Goal: Information Seeking & Learning: Learn about a topic

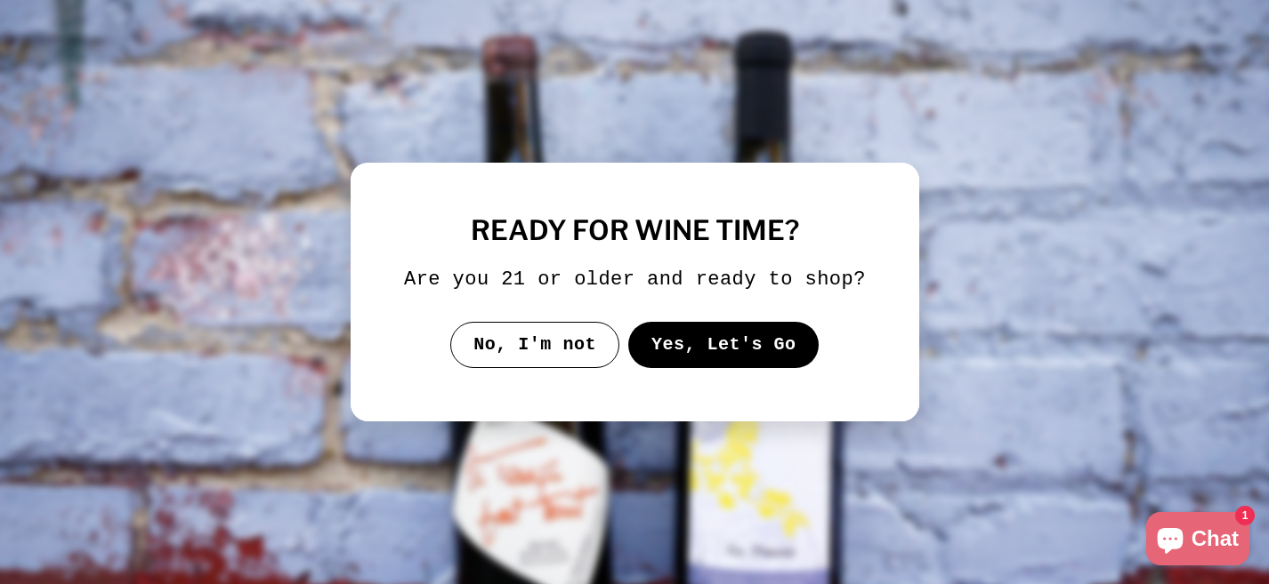
click at [697, 353] on button "Yes, Let's Go" at bounding box center [722, 345] width 191 height 46
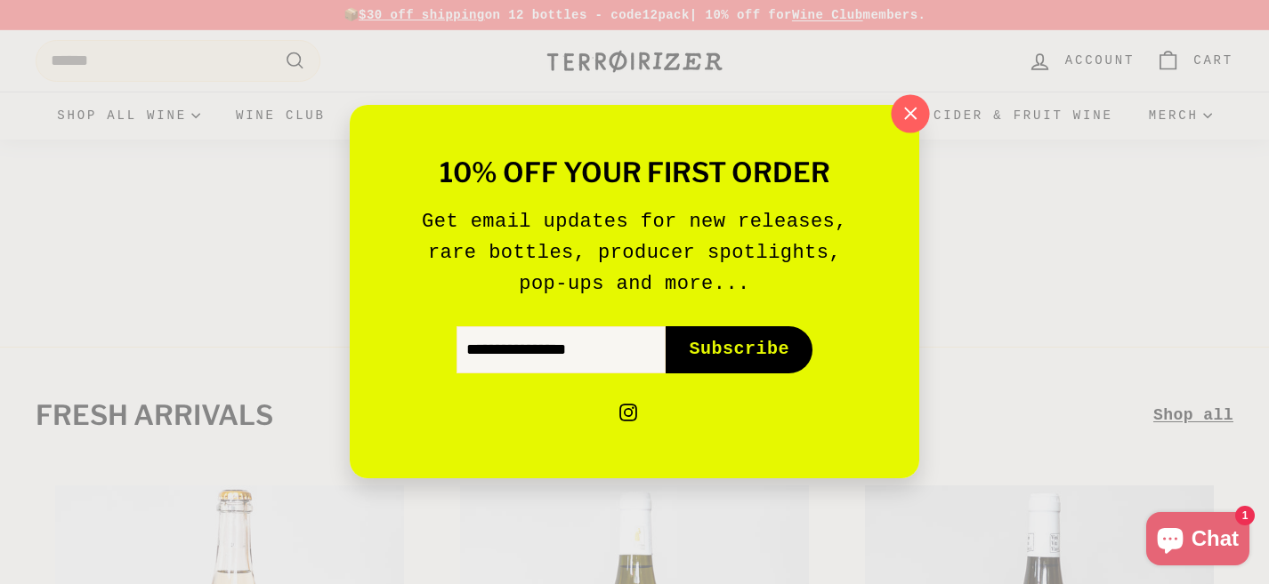
click at [918, 127] on button ""Close (esc)"" at bounding box center [910, 114] width 38 height 38
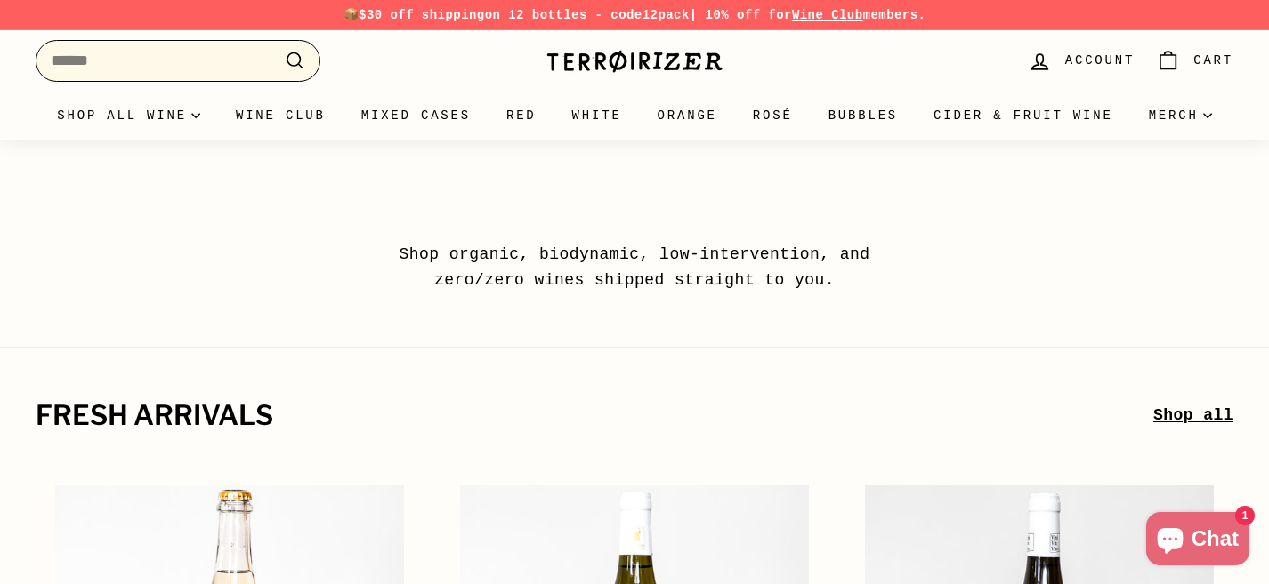
click at [187, 64] on input "Search" at bounding box center [178, 61] width 285 height 42
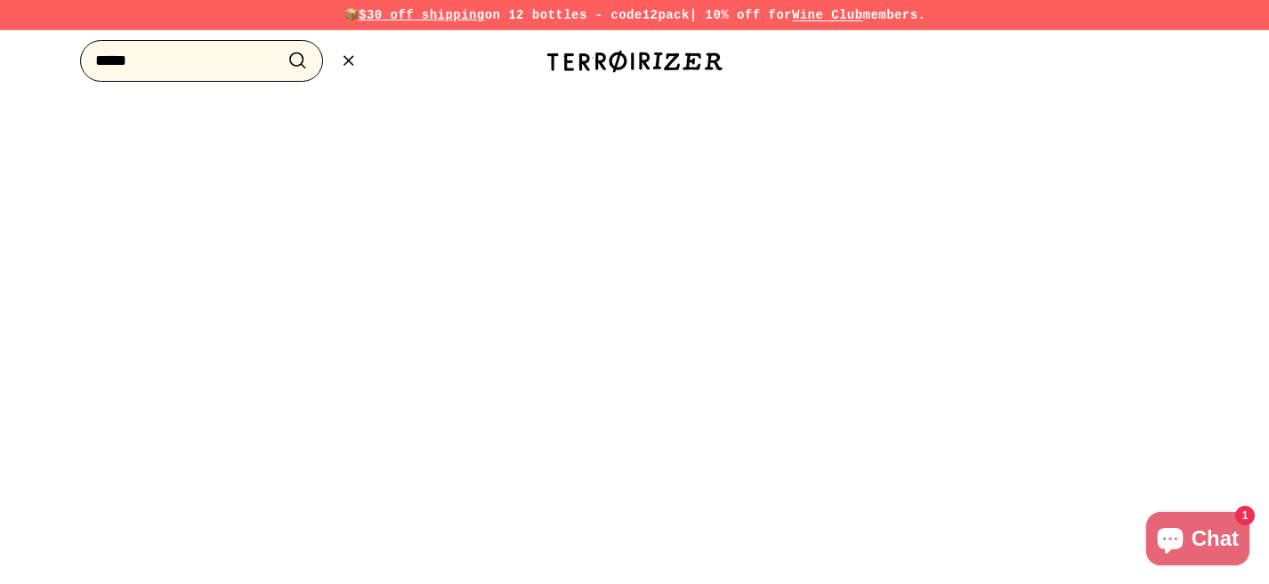
type input "*****"
click at [281, 47] on button ".cls-1{fill:none;stroke:#000;stroke-miterlimit:10;stroke-width:2px} Search" at bounding box center [297, 61] width 33 height 28
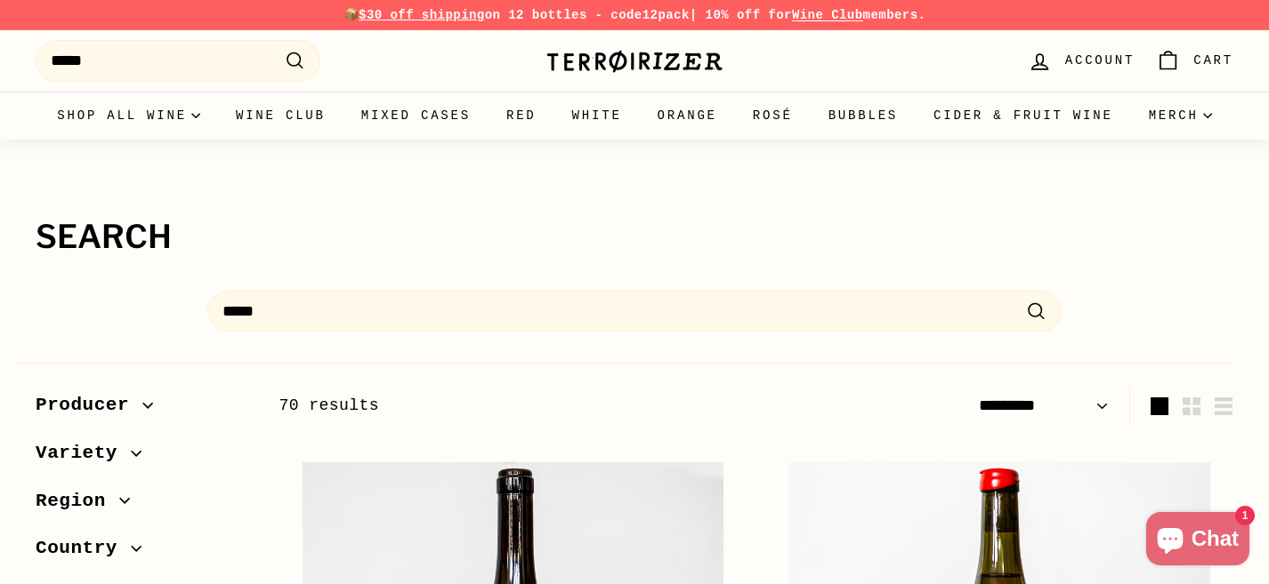
select select "*********"
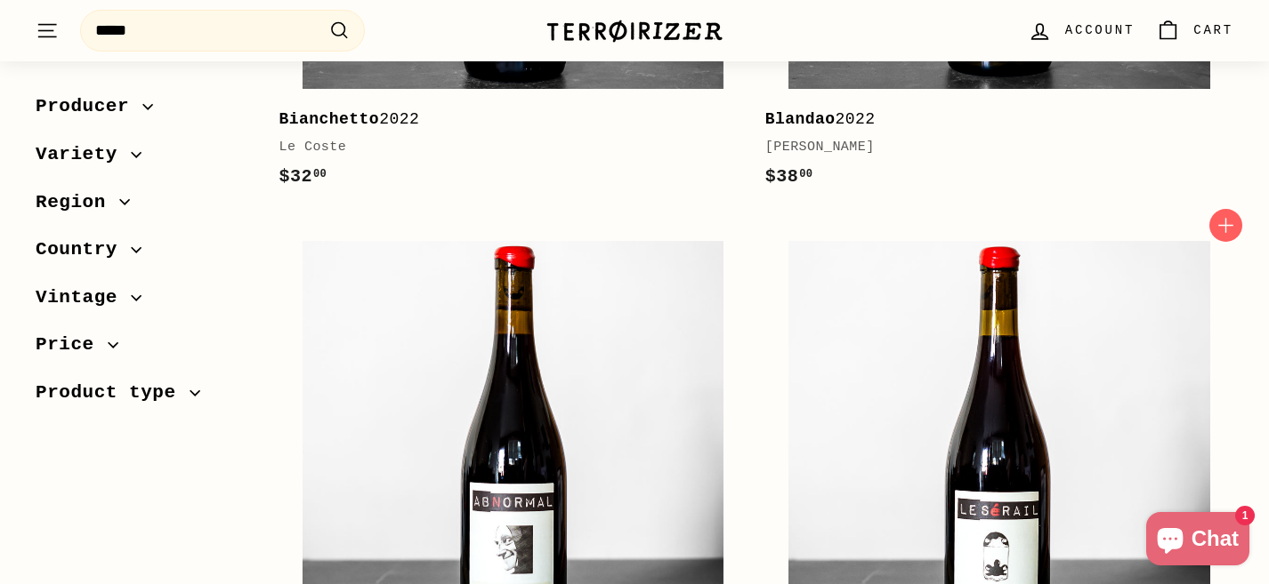
scroll to position [568, 0]
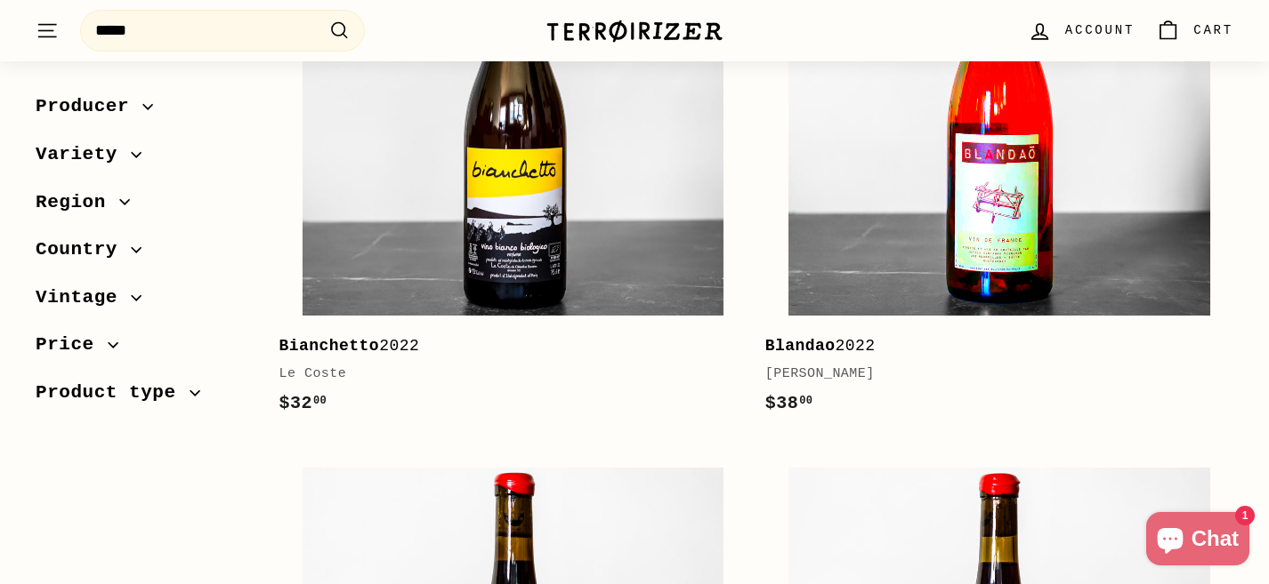
click at [943, 204] on img at bounding box center [999, 105] width 422 height 422
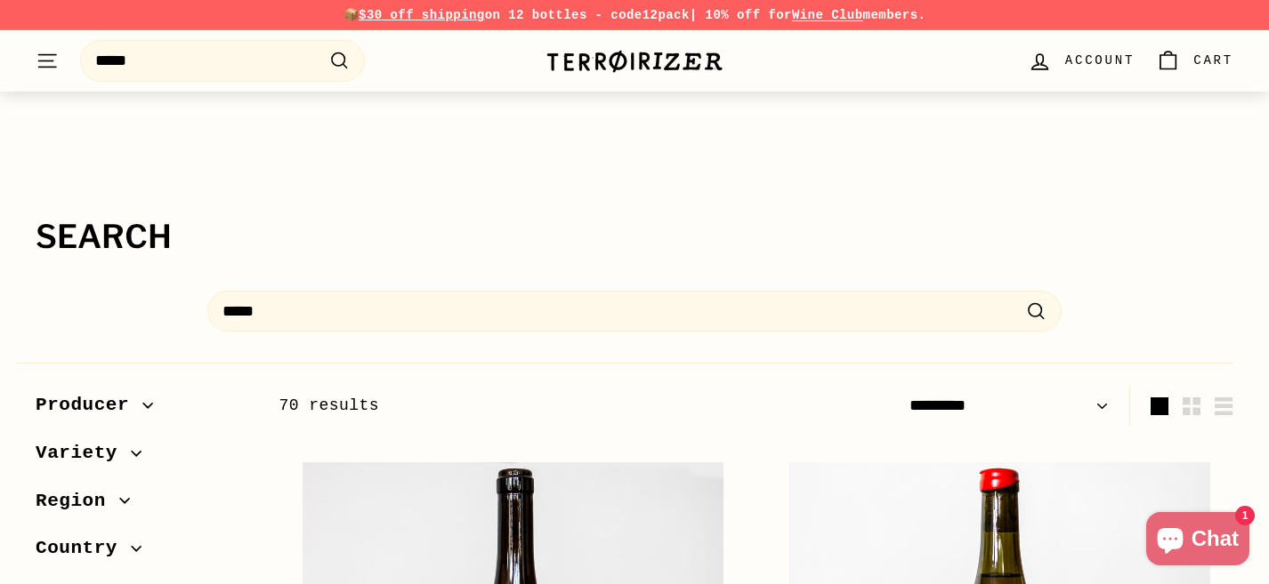
scroll to position [289, 0]
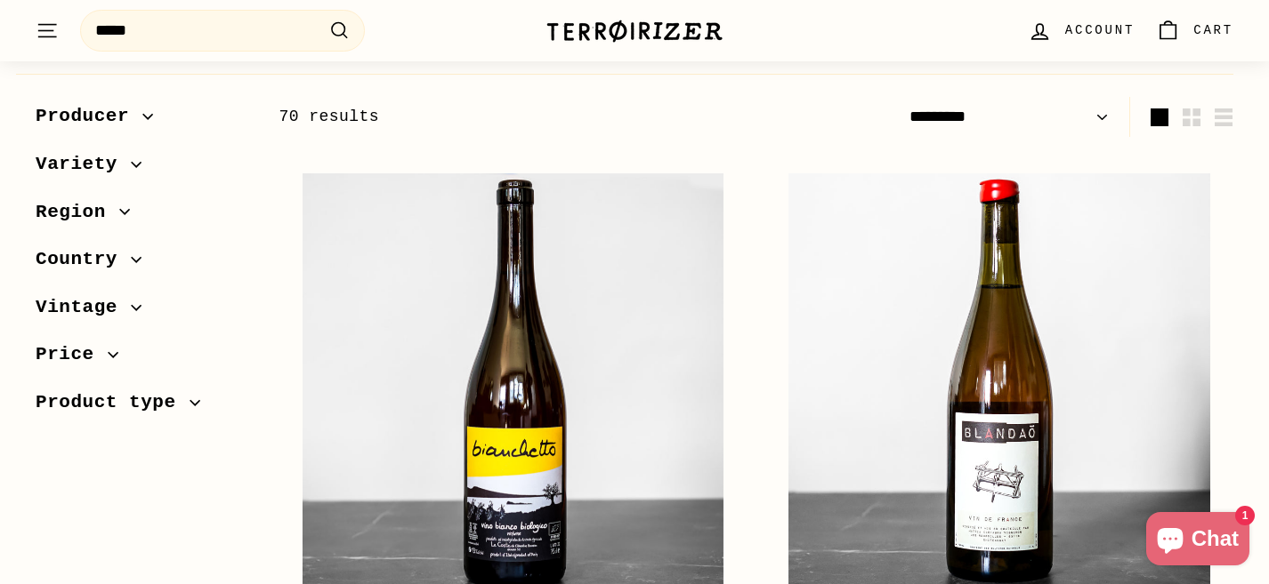
click at [101, 269] on span "Country" at bounding box center [83, 260] width 95 height 30
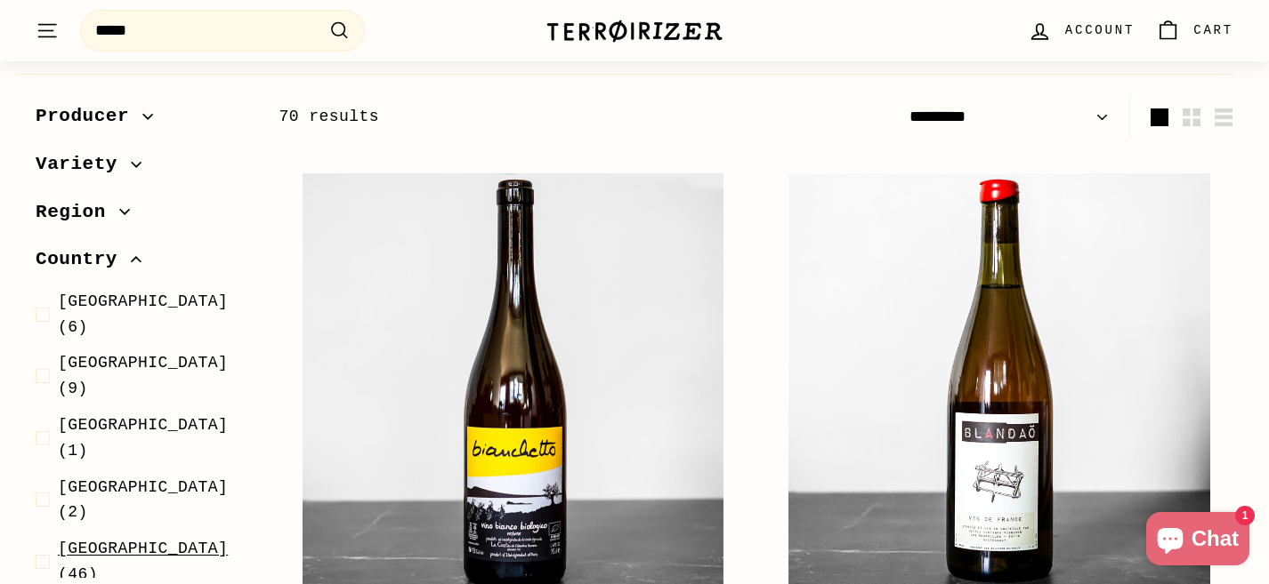
click at [100, 540] on span "Italy" at bounding box center [143, 549] width 170 height 18
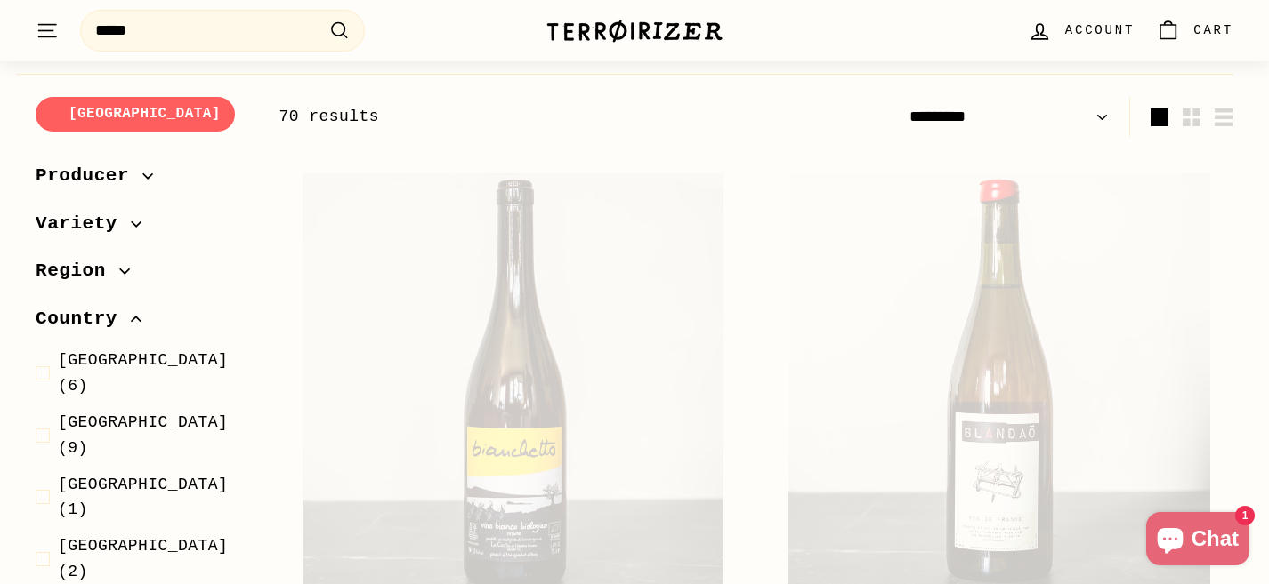
scroll to position [293, 0]
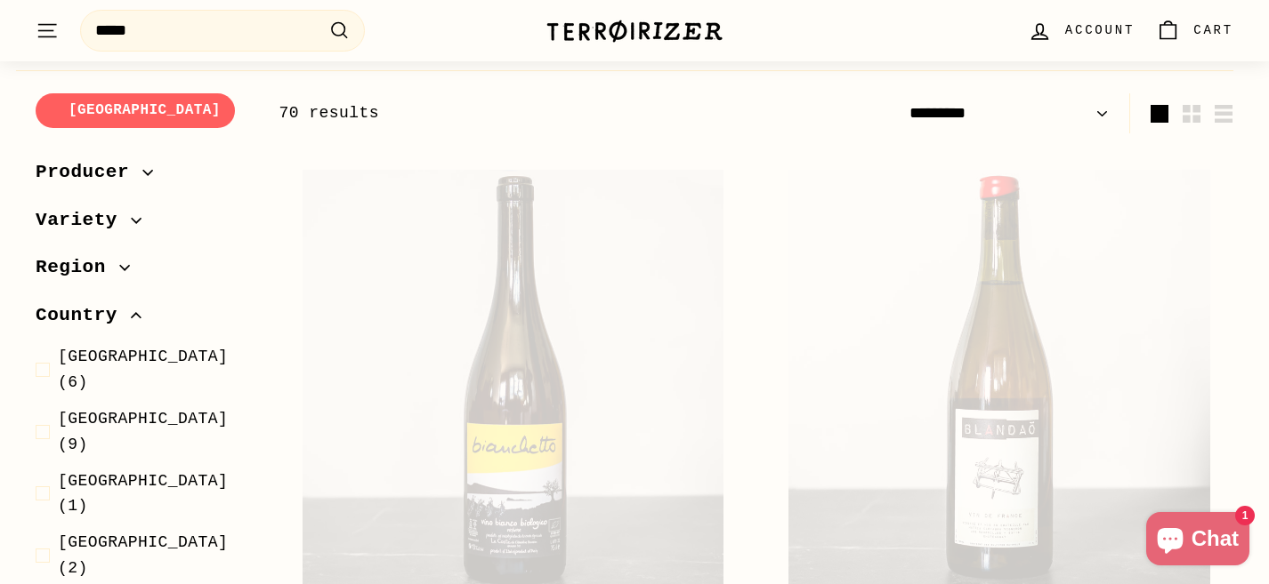
select select "*********"
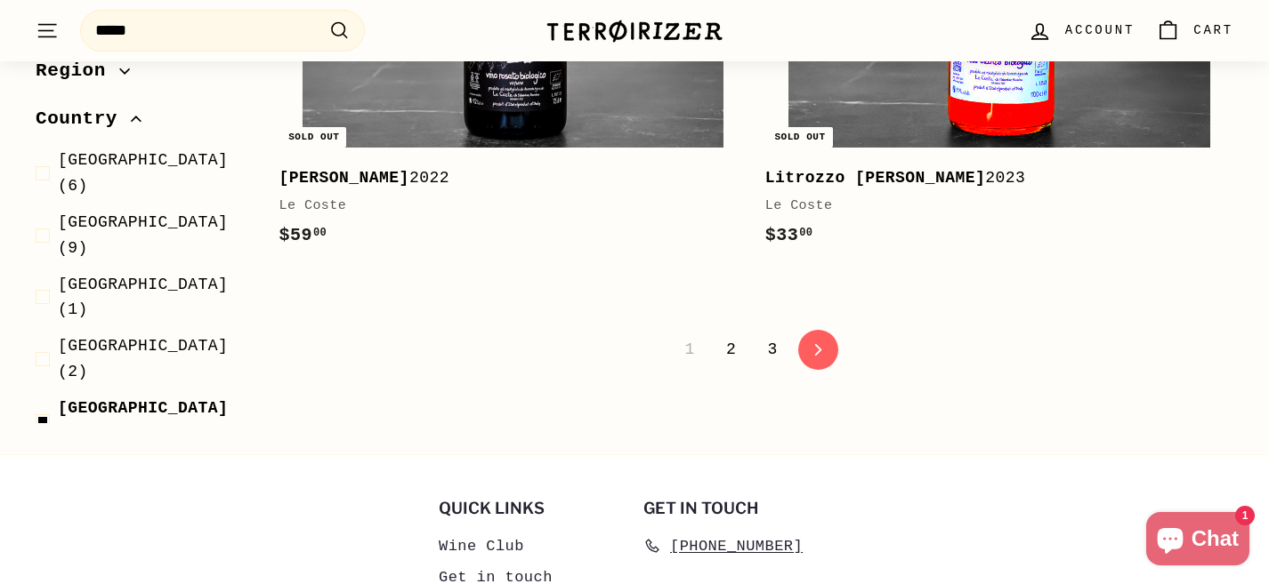
scroll to position [6020, 0]
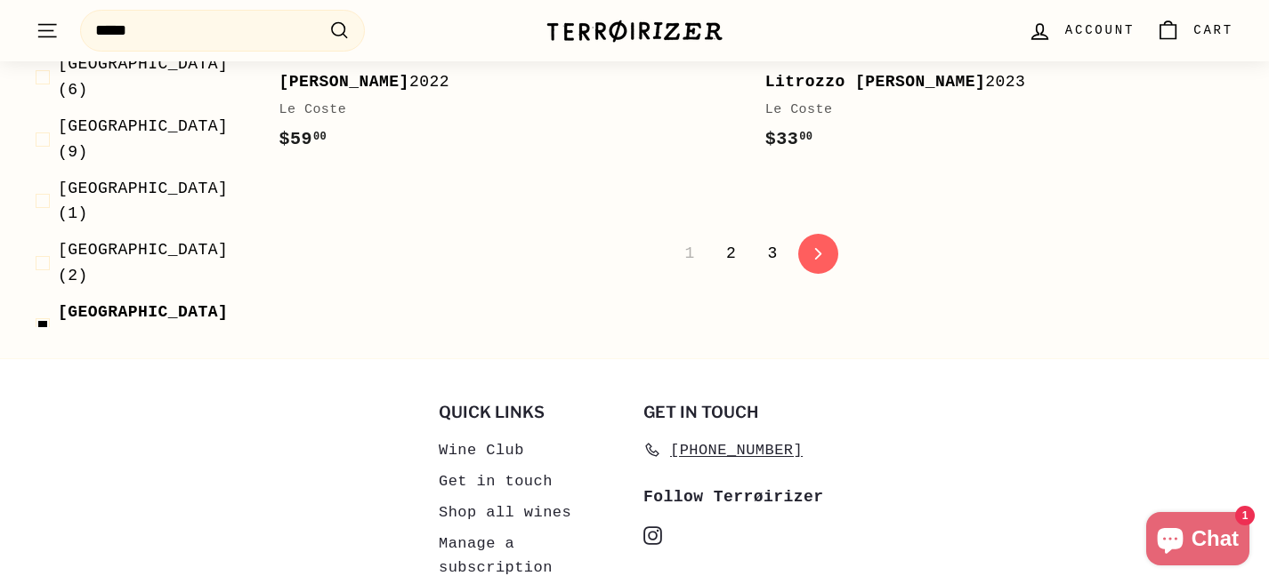
click at [729, 238] on link "2" at bounding box center [730, 253] width 31 height 30
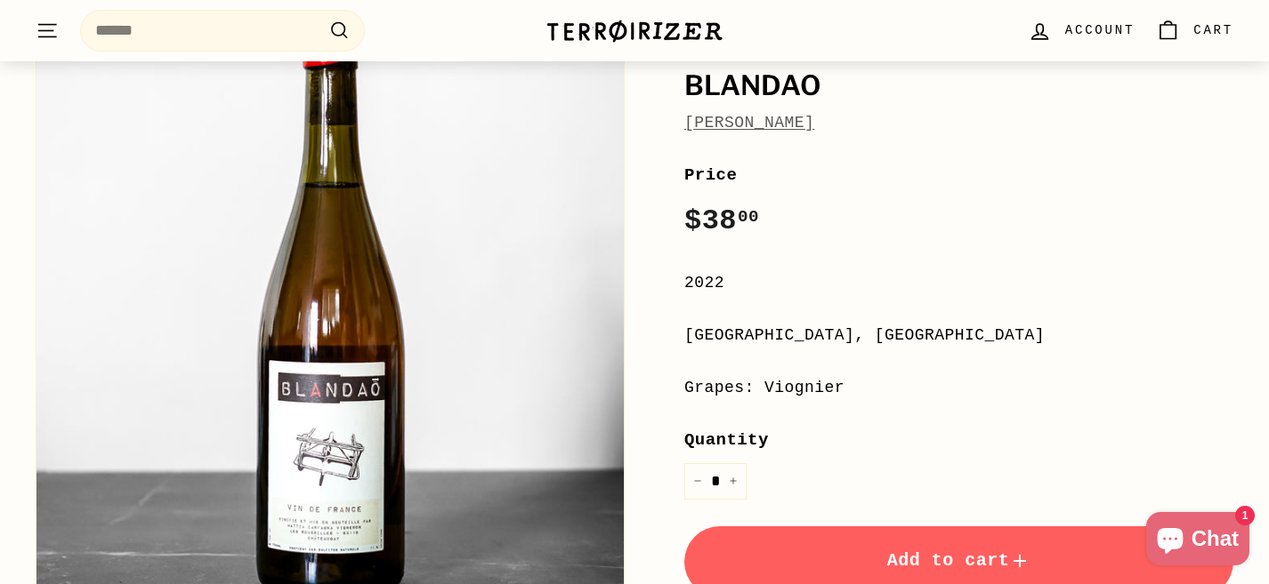
scroll to position [484, 0]
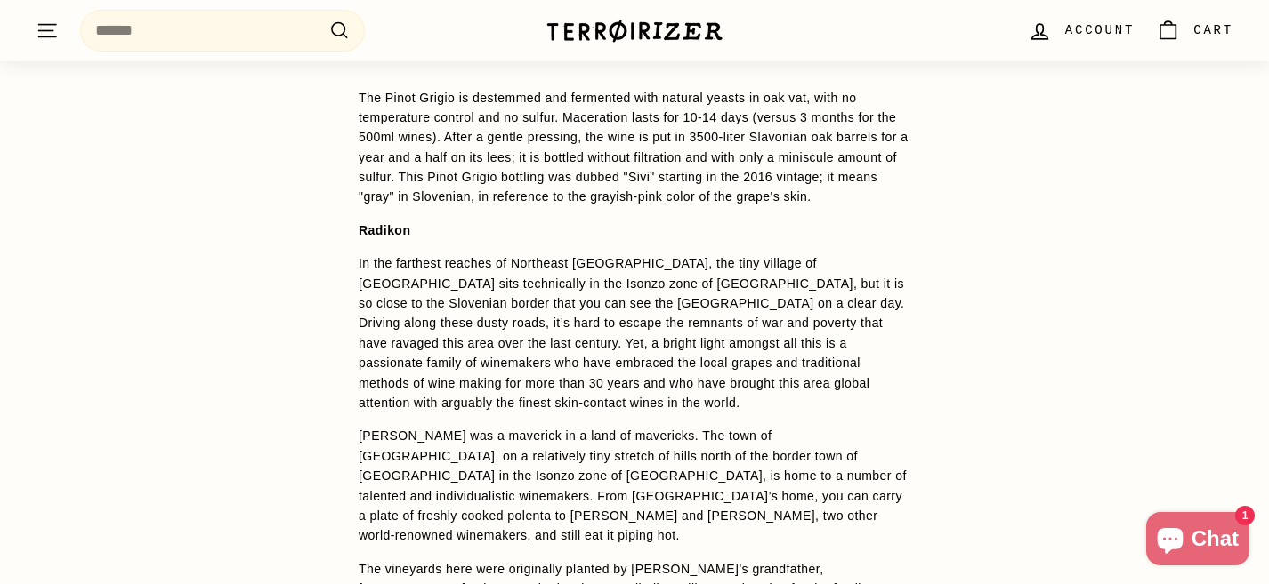
scroll to position [1393, 0]
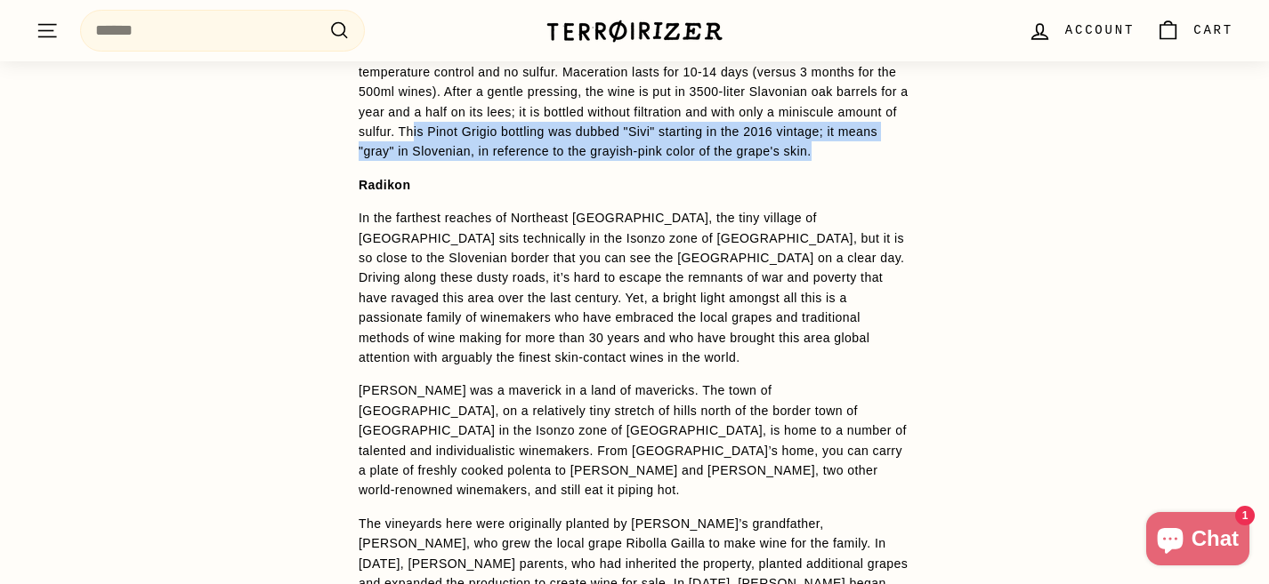
drag, startPoint x: 696, startPoint y: 176, endPoint x: 542, endPoint y: 129, distance: 161.0
click at [542, 129] on p "The Pinot Grigio is destemmed and fermented with natural yeasts in oak vat, wit…" at bounding box center [635, 102] width 552 height 119
click at [542, 129] on span "The Pinot Grigio is destemmed and fermented with natural yeasts in oak vat, wit…" at bounding box center [634, 102] width 550 height 114
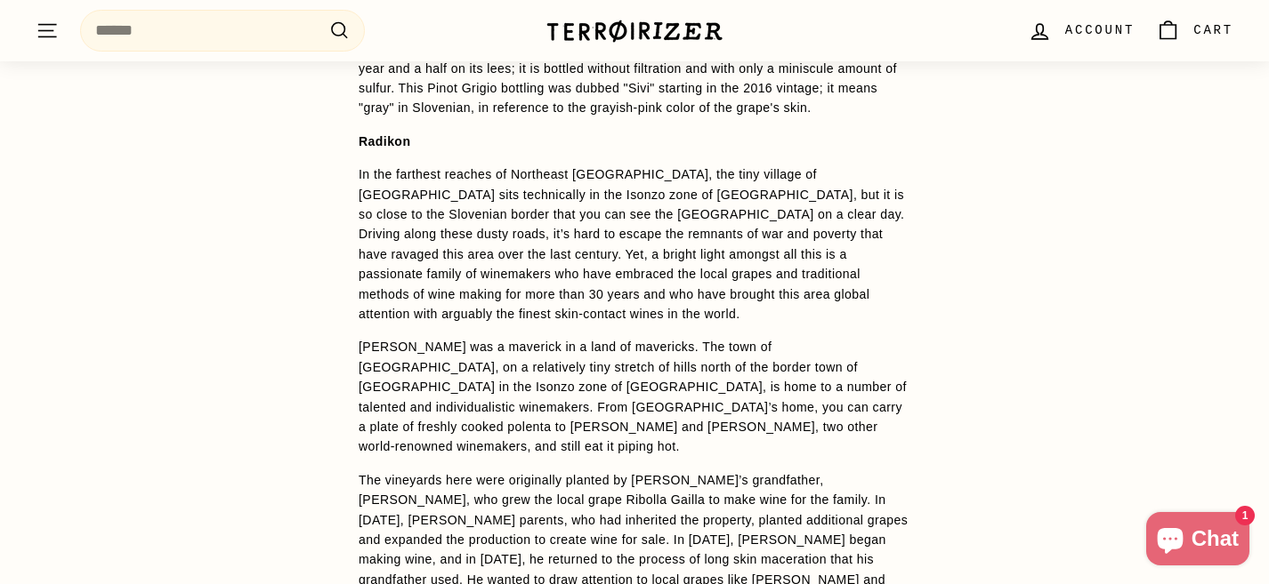
scroll to position [1439, 0]
click at [518, 190] on p "In the farthest reaches of Northeast Italy, the tiny village of Oslavje sits te…" at bounding box center [635, 242] width 552 height 159
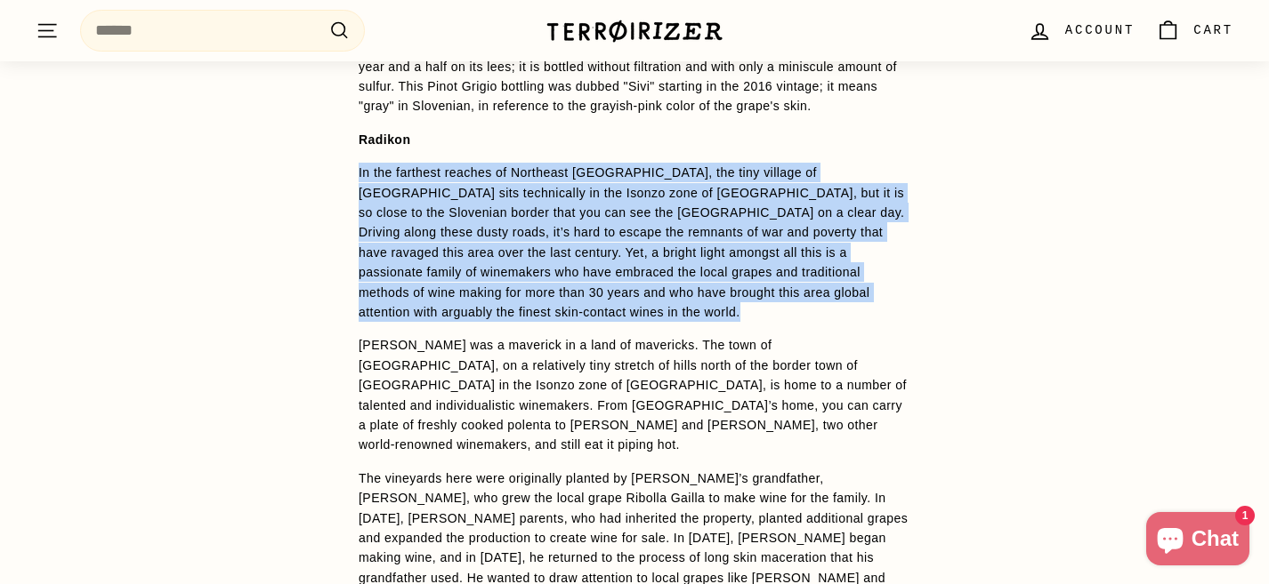
click at [518, 190] on p "In the farthest reaches of Northeast Italy, the tiny village of Oslavje sits te…" at bounding box center [635, 242] width 552 height 159
click at [550, 193] on p "In the farthest reaches of Northeast Italy, the tiny village of Oslavje sits te…" at bounding box center [635, 242] width 552 height 159
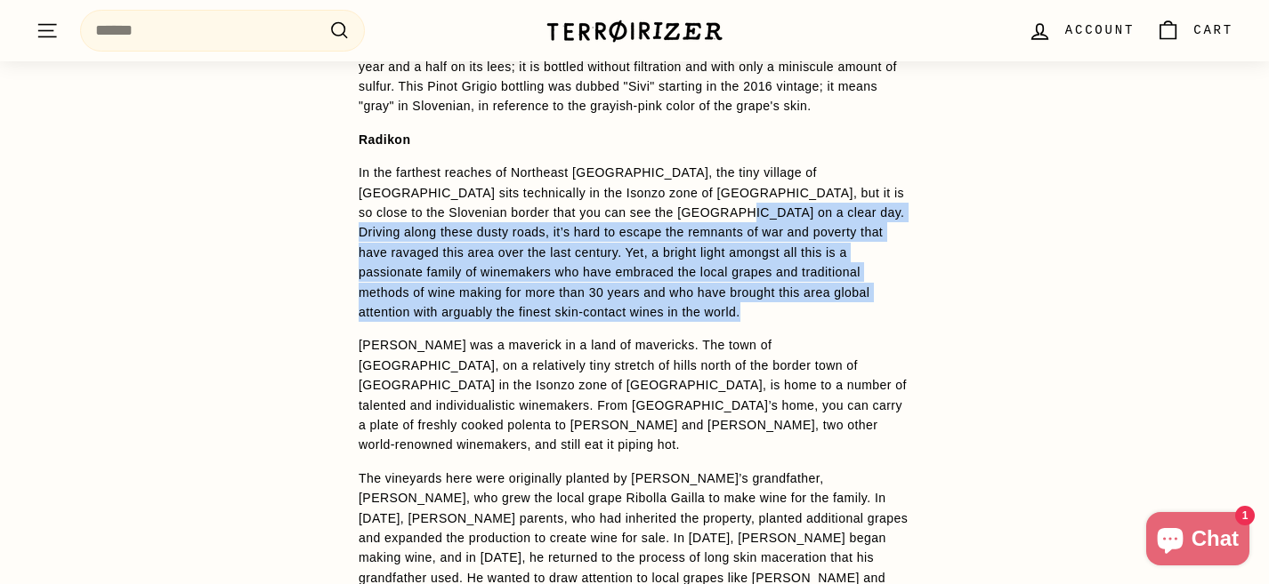
drag, startPoint x: 580, startPoint y: 345, endPoint x: 559, endPoint y: 232, distance: 115.0
click at [559, 232] on p "In the farthest reaches of Northeast Italy, the tiny village of Oslavje sits te…" at bounding box center [635, 242] width 552 height 159
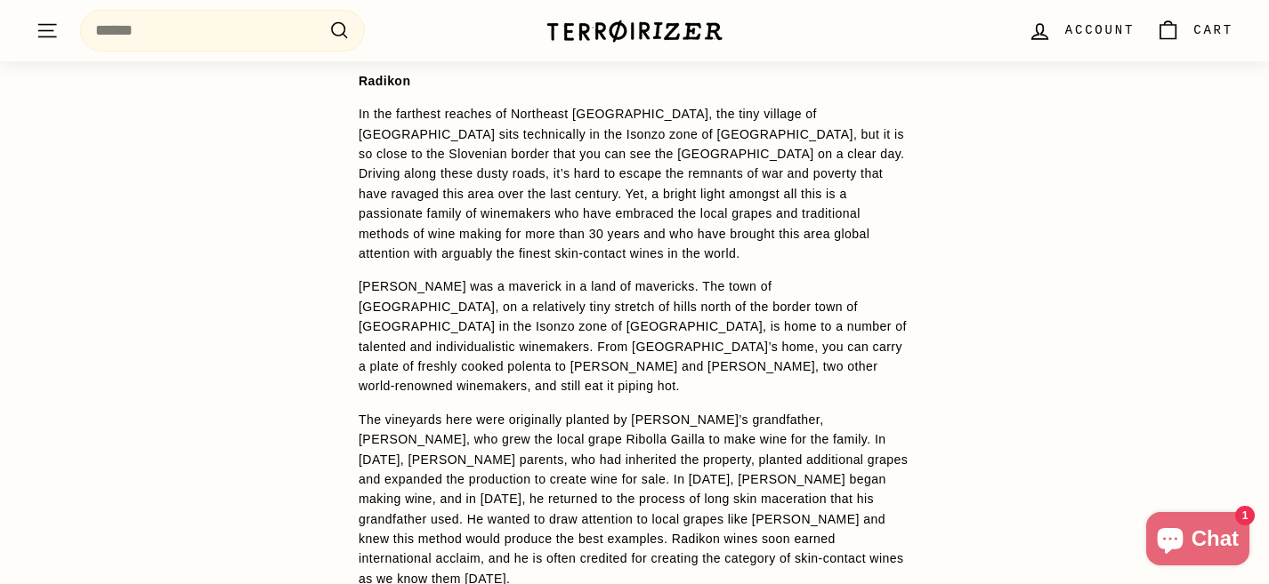
scroll to position [1528, 0]
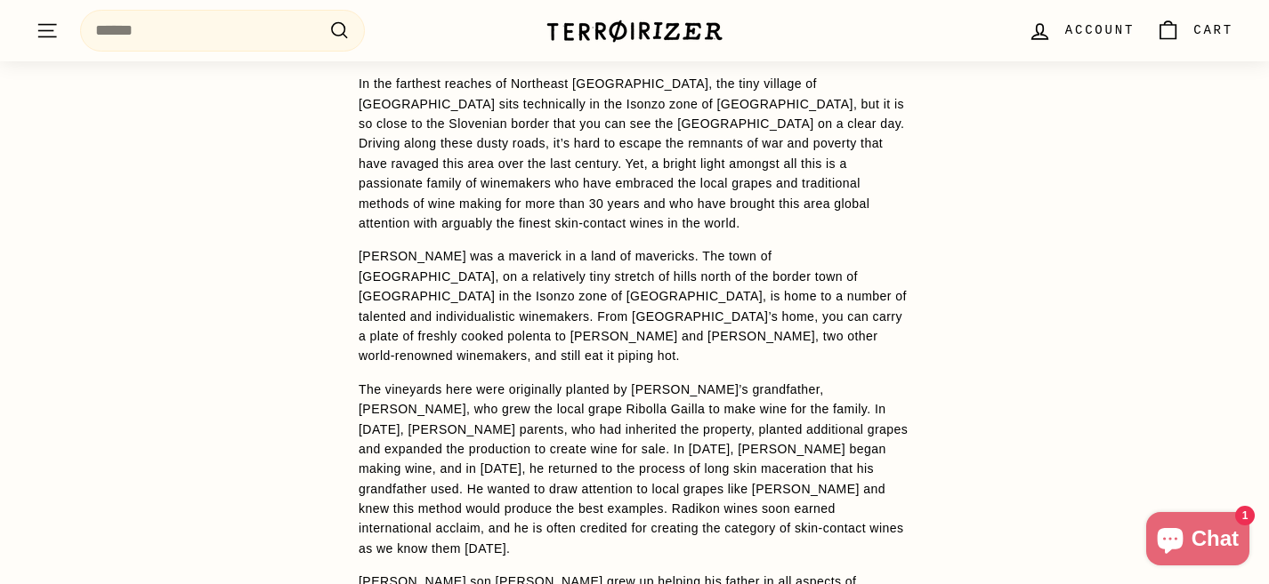
click at [561, 289] on span "Stanko Radikon was a maverick in a land of mavericks. The town of Oslavia, on a…" at bounding box center [633, 306] width 548 height 114
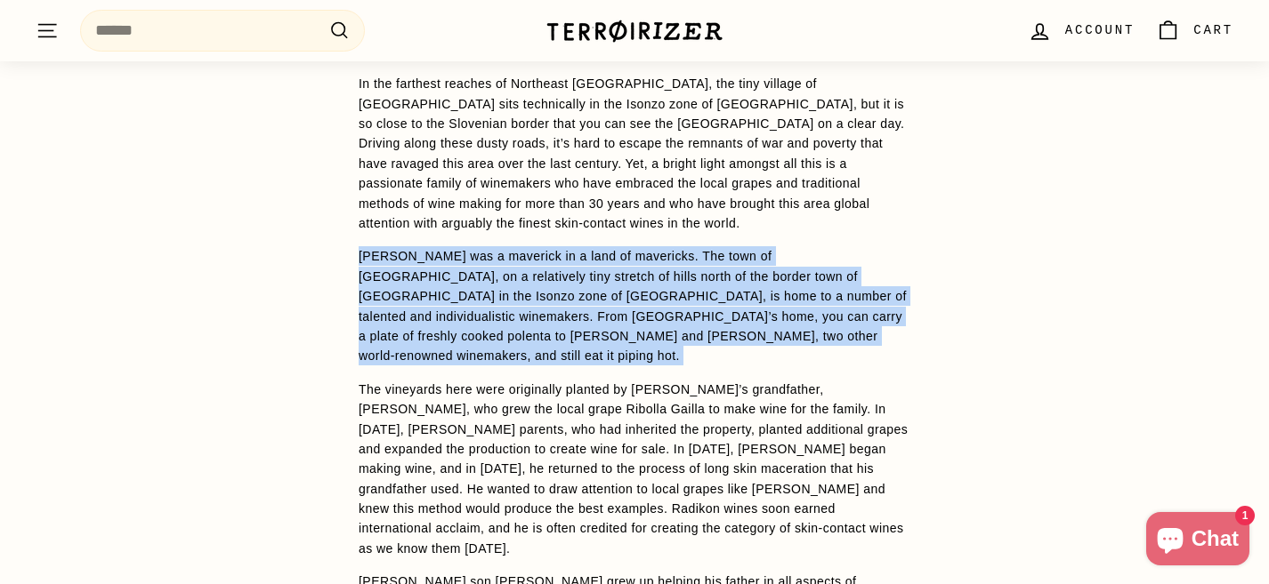
click at [561, 289] on span "Stanko Radikon was a maverick in a land of mavericks. The town of Oslavia, on a…" at bounding box center [633, 306] width 548 height 114
click at [600, 318] on span "Stanko Radikon was a maverick in a land of mavericks. The town of Oslavia, on a…" at bounding box center [633, 306] width 548 height 114
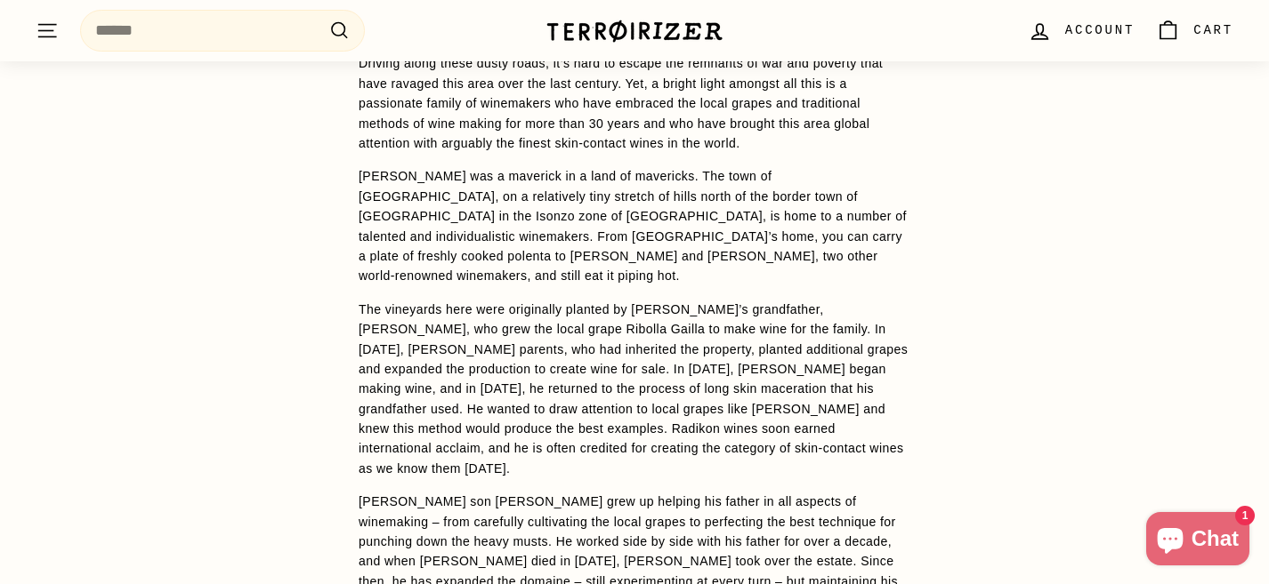
scroll to position [1637, 0]
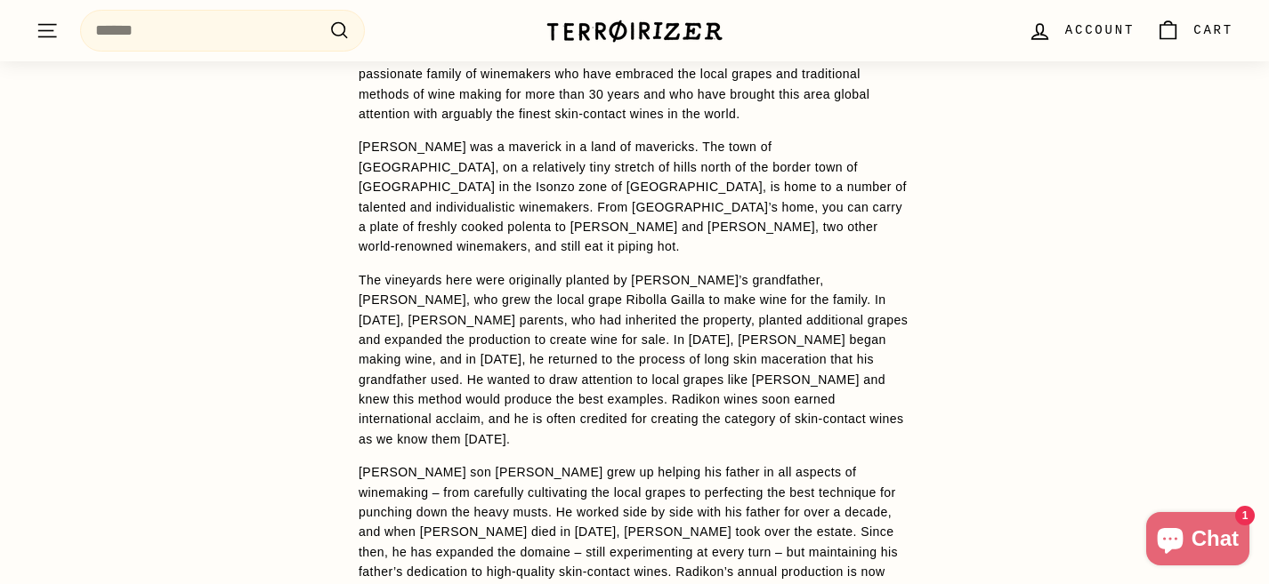
click at [600, 317] on p "The vineyards here were originally planted by Stanko Radikon’s grandfather, Fra…" at bounding box center [635, 360] width 552 height 180
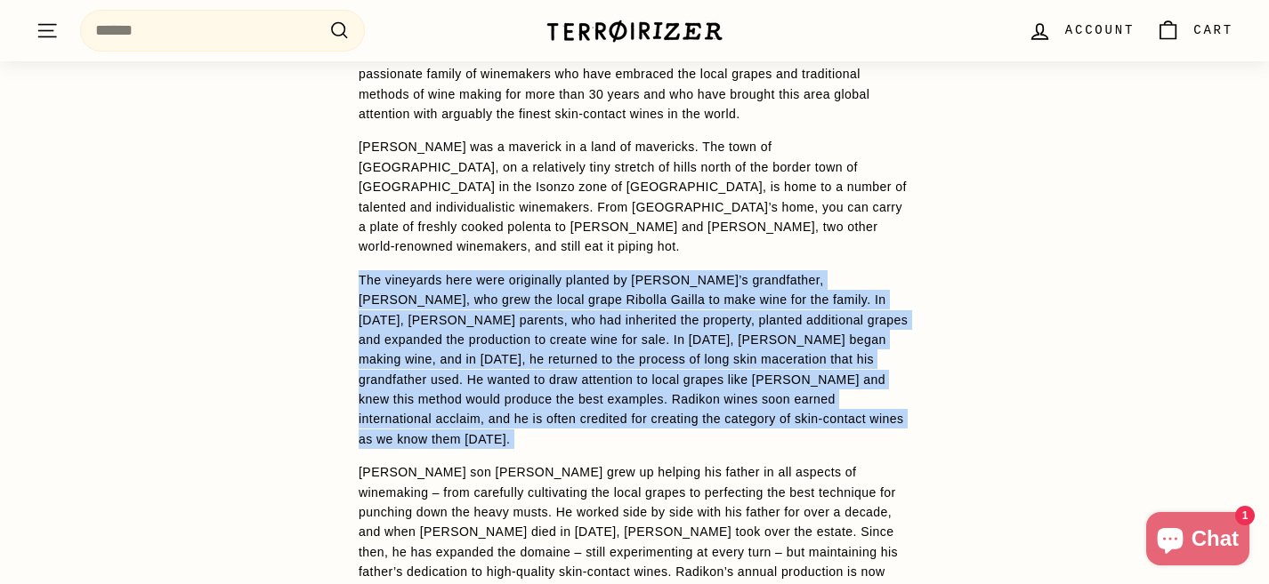
click at [600, 317] on p "The vineyards here were originally planted by Stanko Radikon’s grandfather, Fra…" at bounding box center [635, 360] width 552 height 180
click at [651, 336] on p "The vineyards here were originally planted by Stanko Radikon’s grandfather, Fra…" at bounding box center [635, 360] width 552 height 180
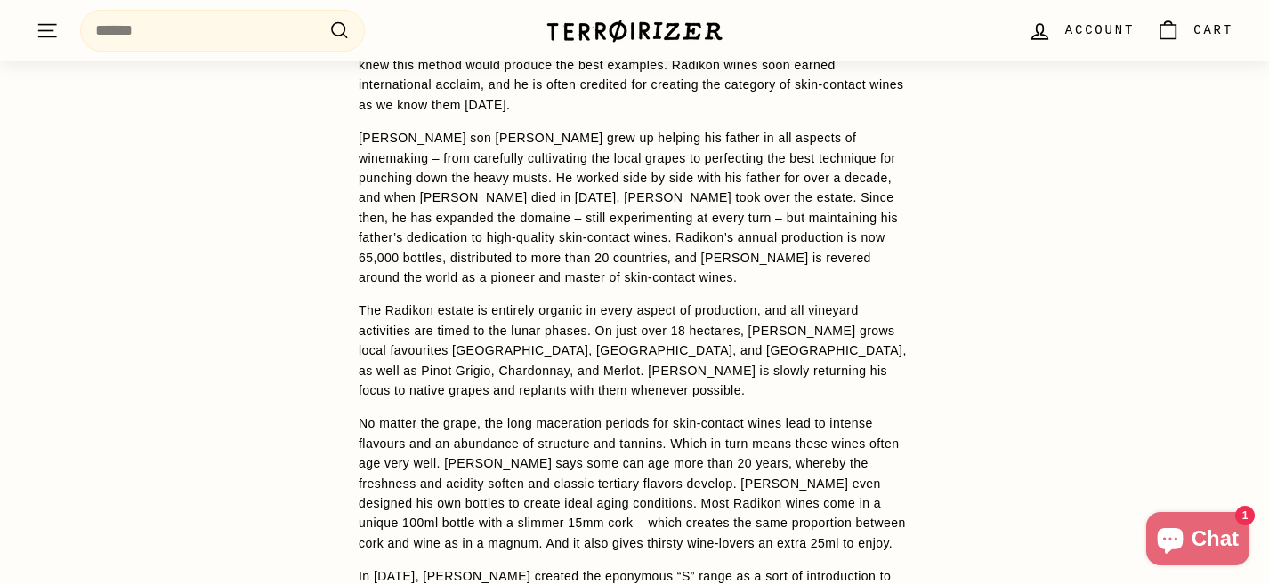
scroll to position [1978, 0]
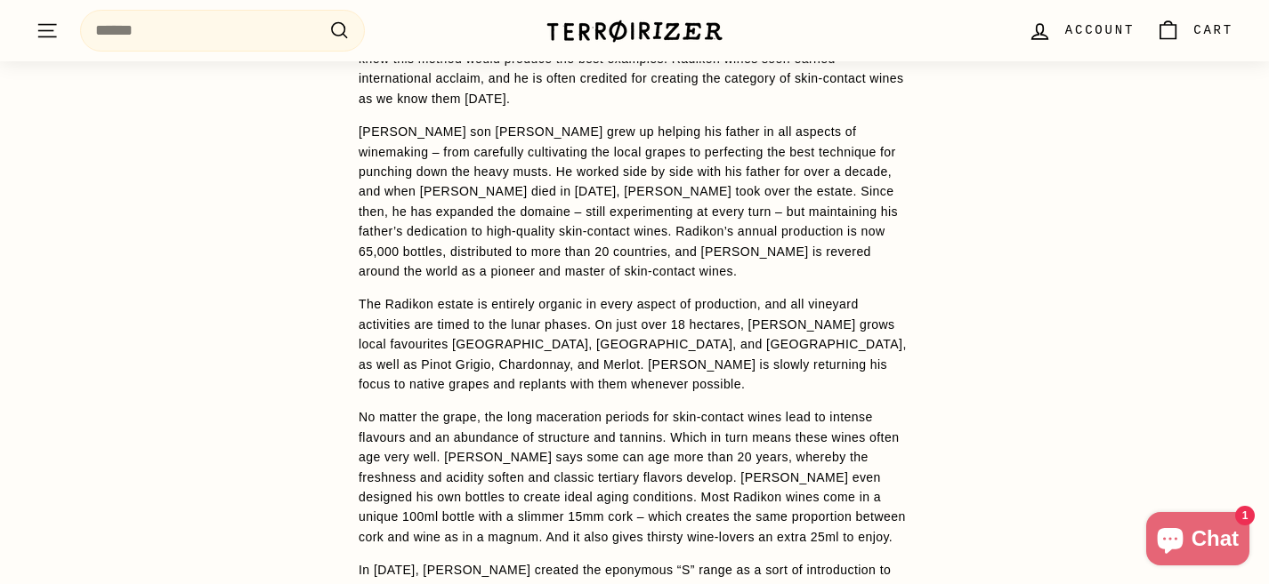
click at [651, 336] on p "The Radikon estate is entirely organic in every aspect of production, and all v…" at bounding box center [635, 344] width 552 height 100
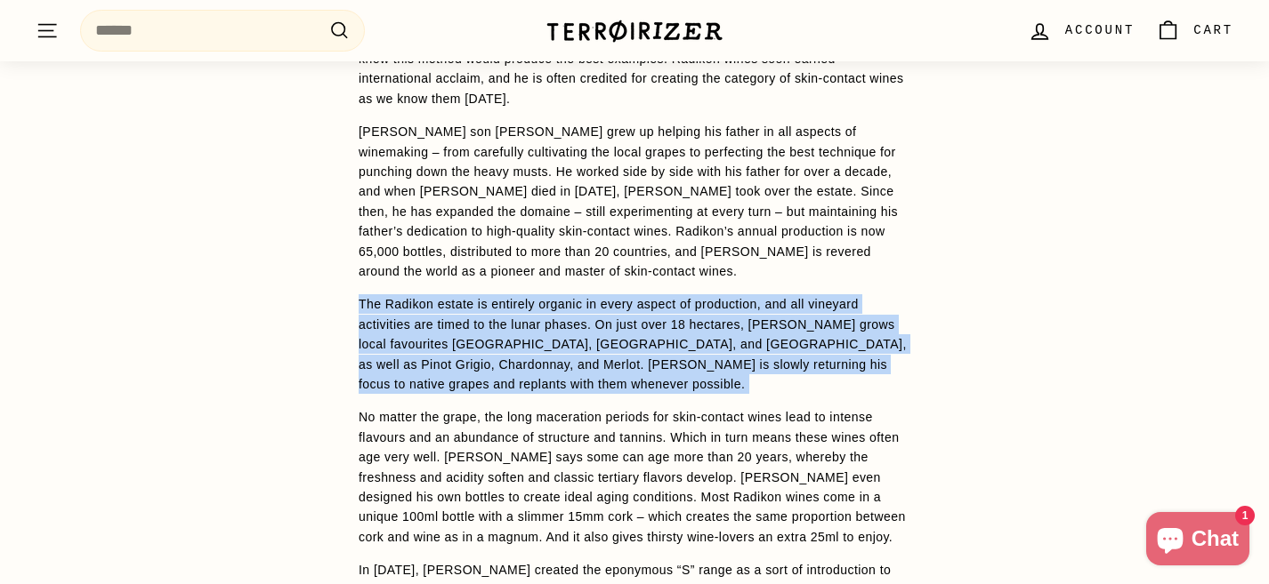
click at [651, 336] on p "The Radikon estate is entirely organic in every aspect of production, and all v…" at bounding box center [635, 344] width 552 height 100
click at [695, 344] on p "The Radikon estate is entirely organic in every aspect of production, and all v…" at bounding box center [635, 344] width 552 height 100
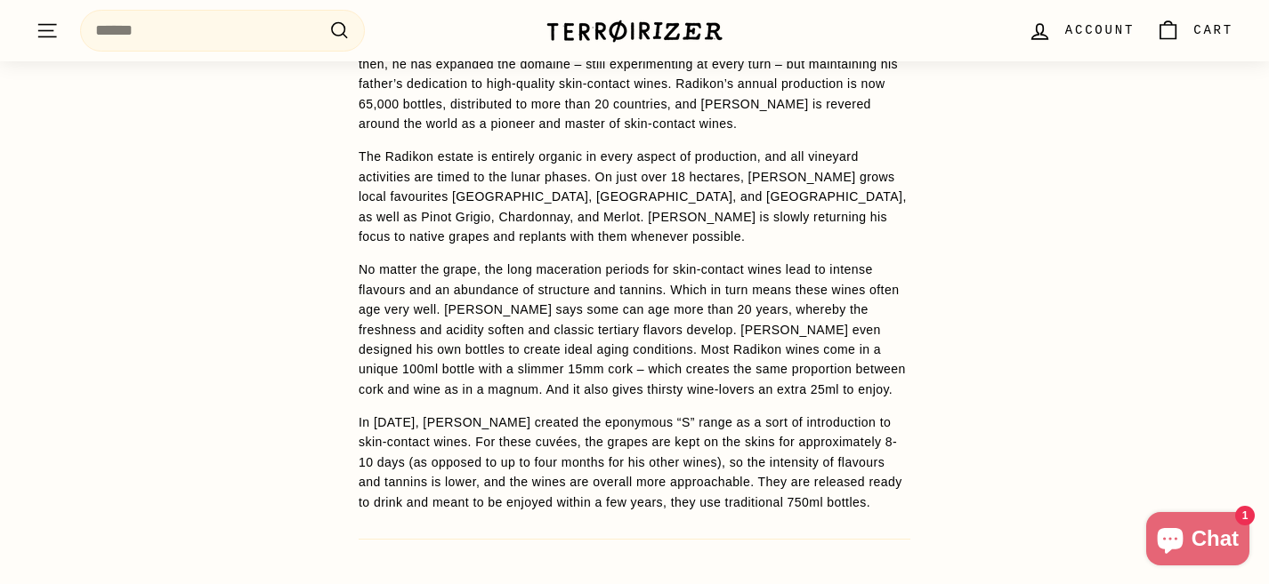
scroll to position [2129, 0]
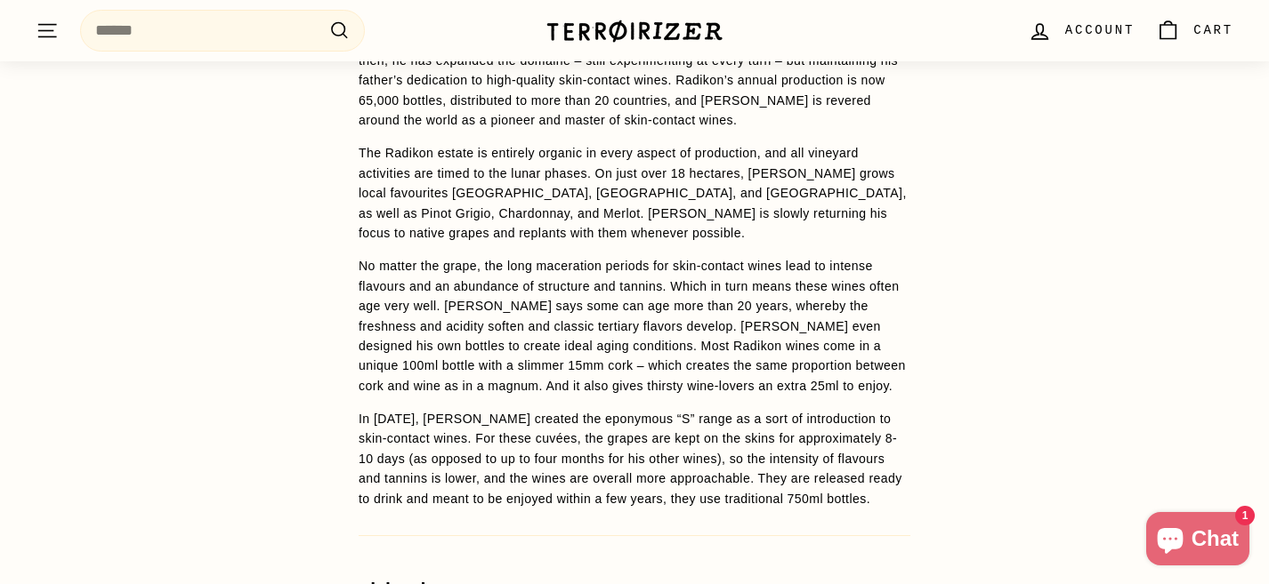
click at [695, 344] on p "No matter the grape, the long maceration periods for skin-contact wines lead to…" at bounding box center [635, 326] width 552 height 140
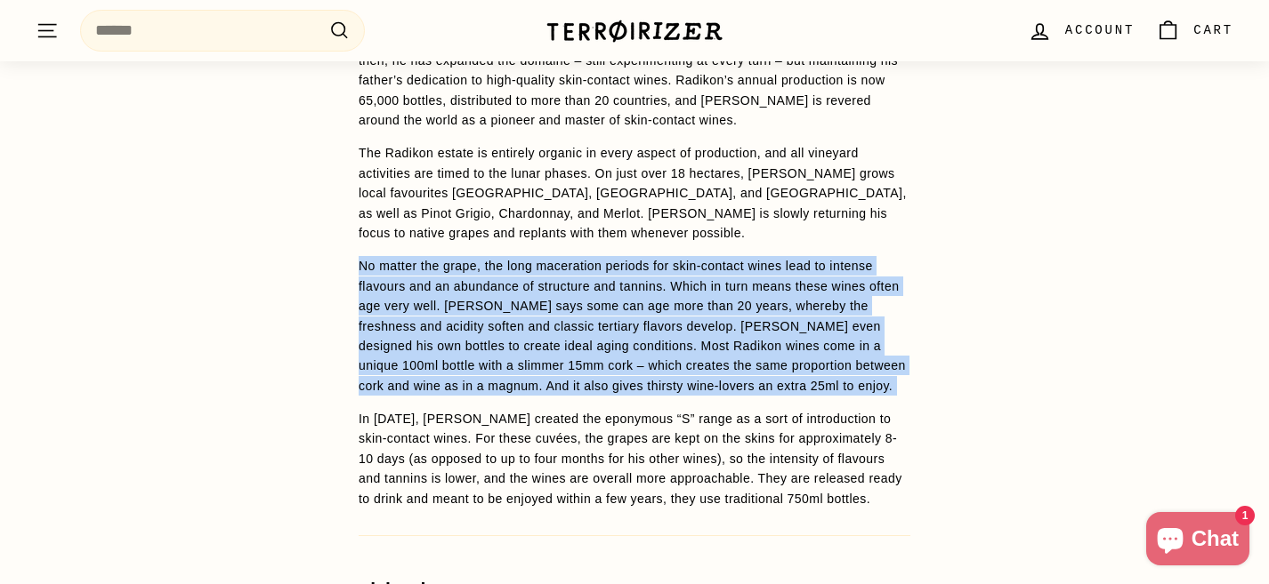
click at [695, 344] on p "No matter the grape, the long maceration periods for skin-contact wines lead to…" at bounding box center [635, 326] width 552 height 140
click at [700, 314] on p "No matter the grape, the long maceration periods for skin-contact wines lead to…" at bounding box center [635, 326] width 552 height 140
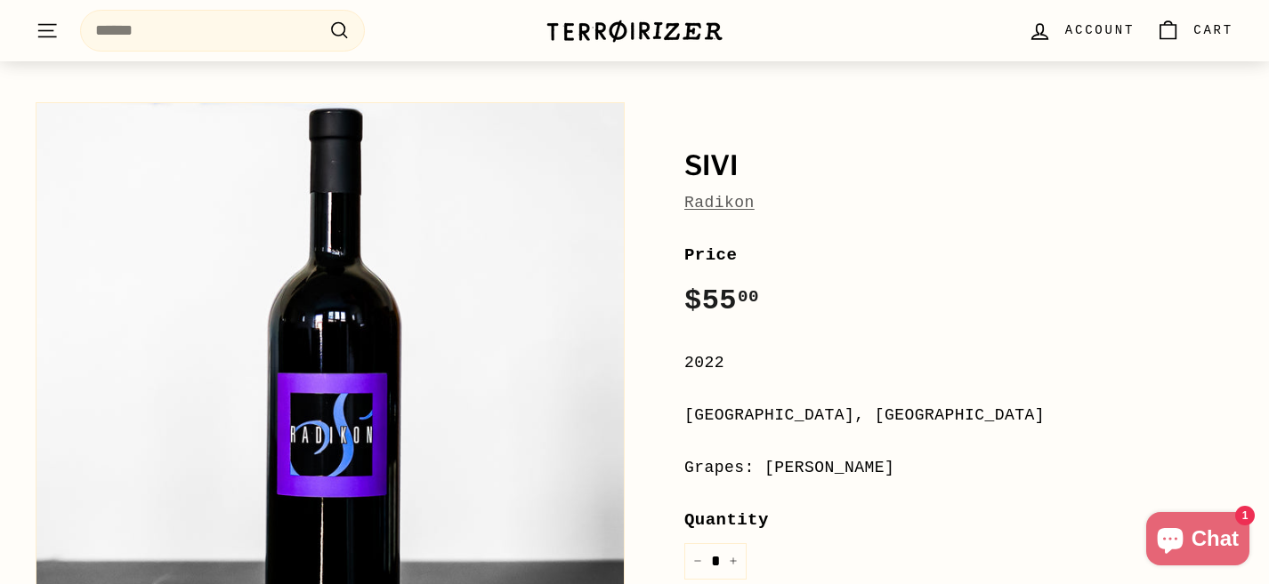
scroll to position [284, 0]
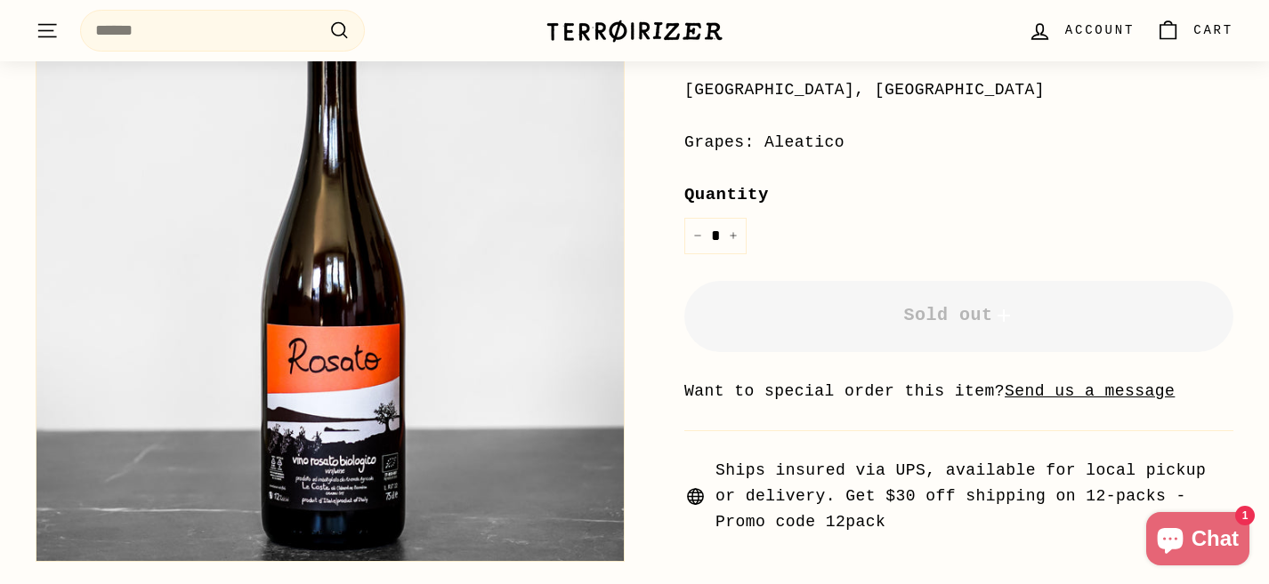
scroll to position [402, 0]
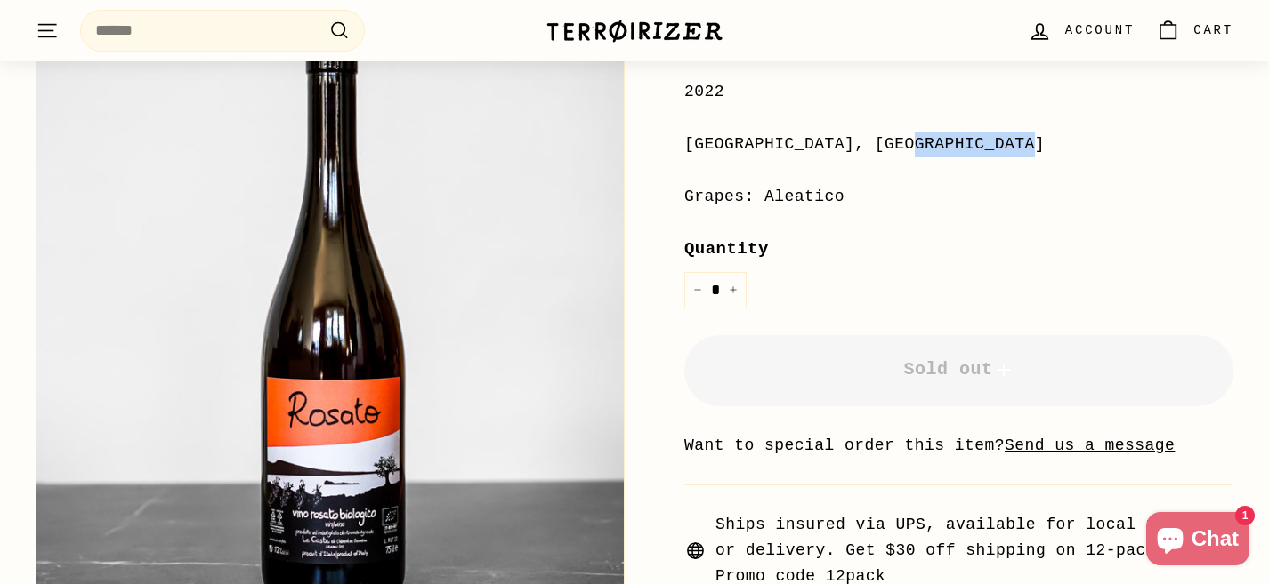
drag, startPoint x: 681, startPoint y: 137, endPoint x: 893, endPoint y: 138, distance: 212.6
click at [893, 138] on div "**********" at bounding box center [938, 206] width 589 height 768
copy div "[GEOGRAPHIC_DATA], [GEOGRAPHIC_DATA]"
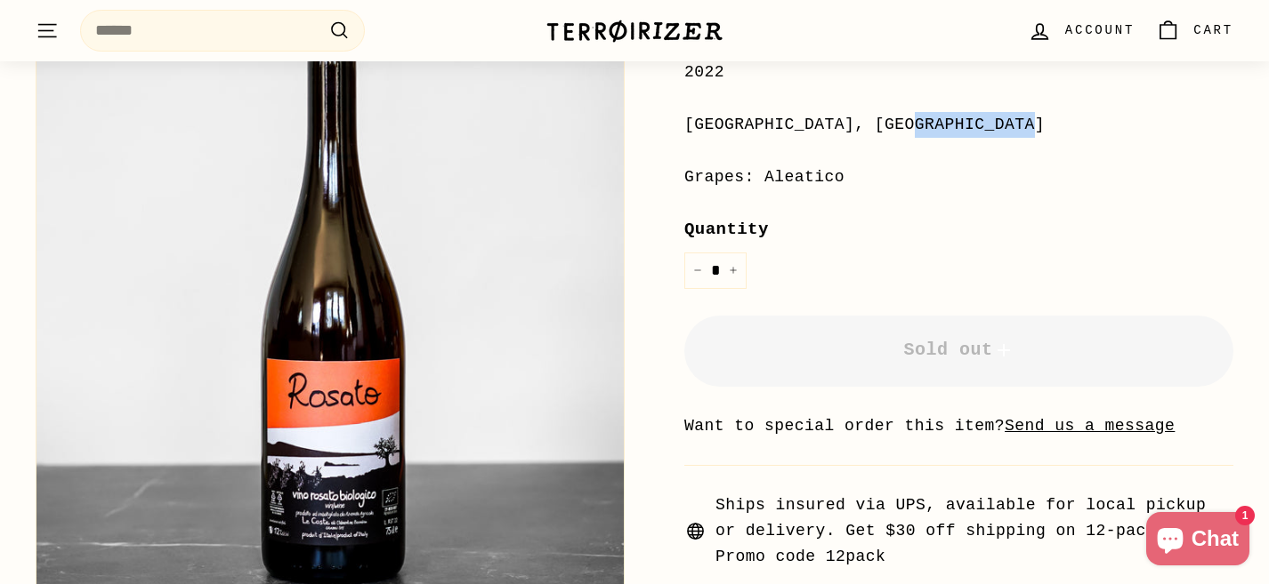
scroll to position [423, 0]
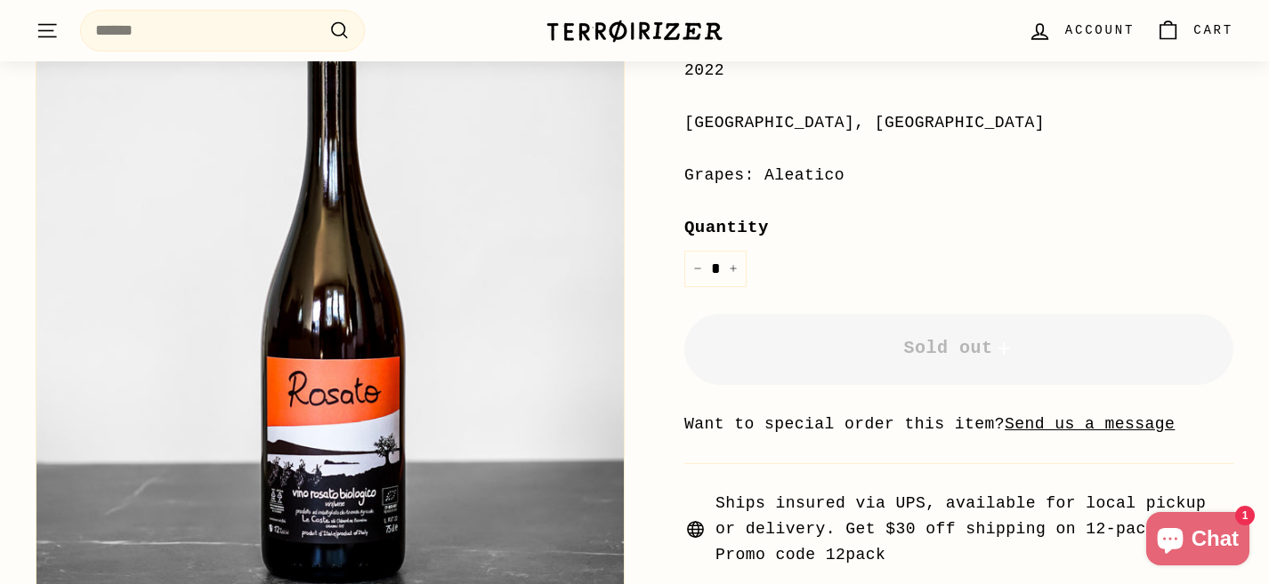
click at [762, 185] on div "Grapes: Aleatico" at bounding box center [958, 176] width 549 height 26
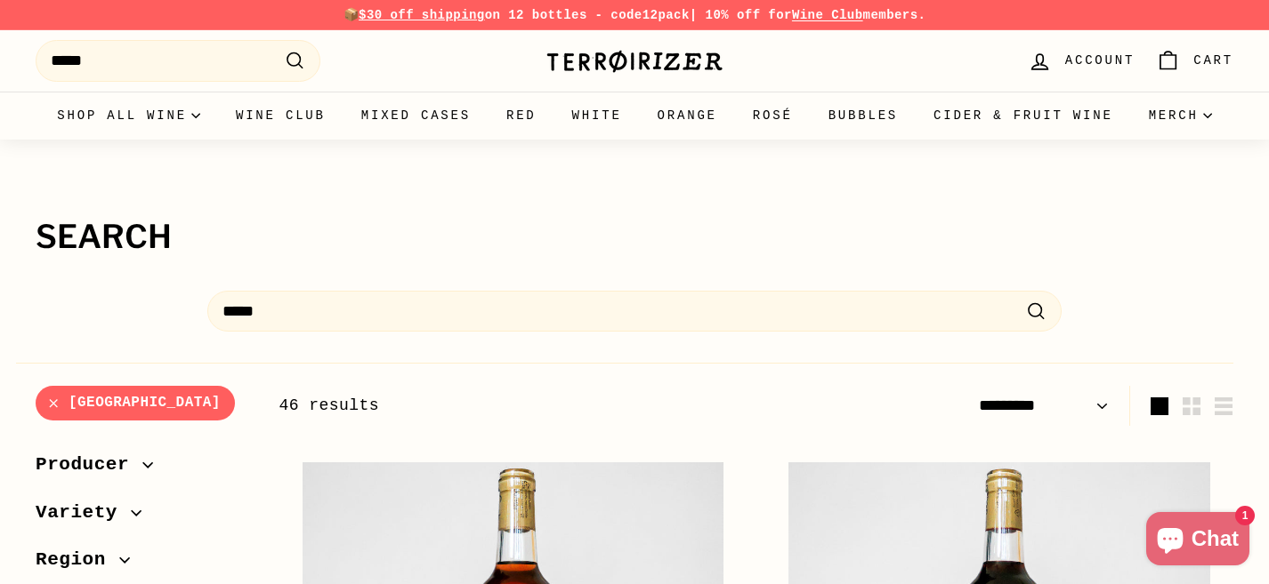
select select "*********"
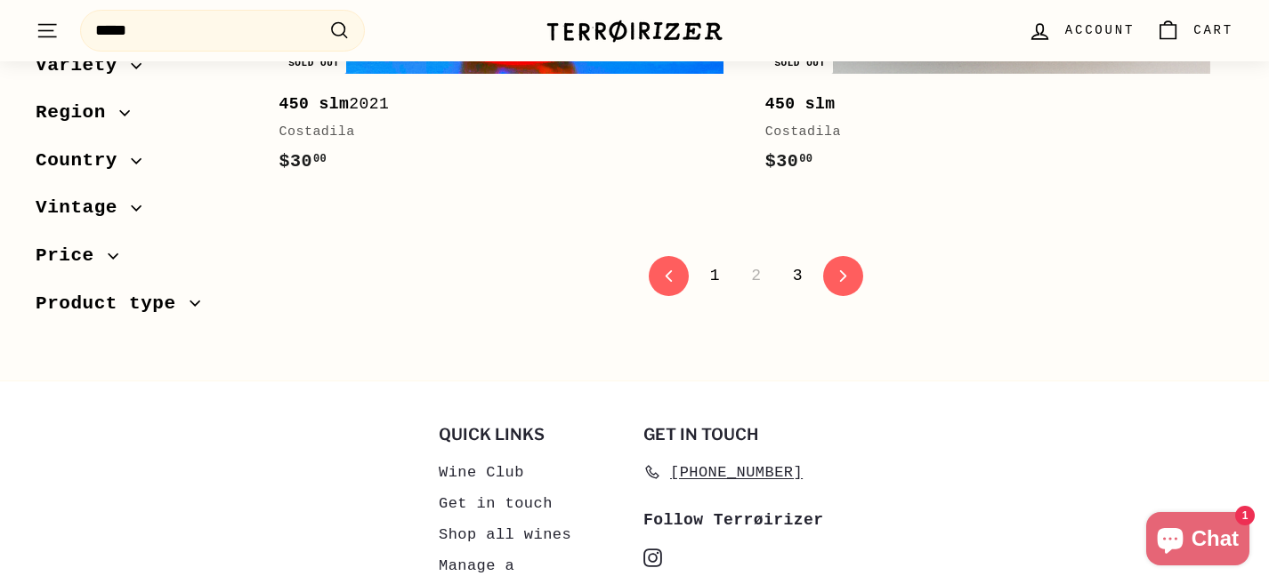
scroll to position [6050, 0]
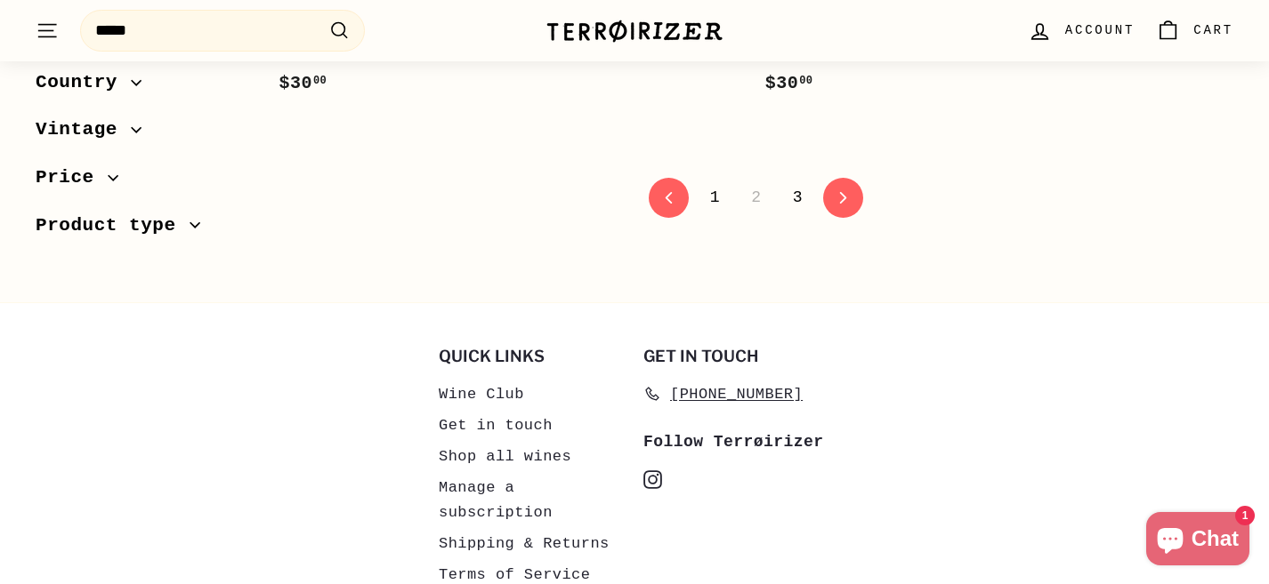
click at [800, 196] on link "3" at bounding box center [797, 197] width 31 height 30
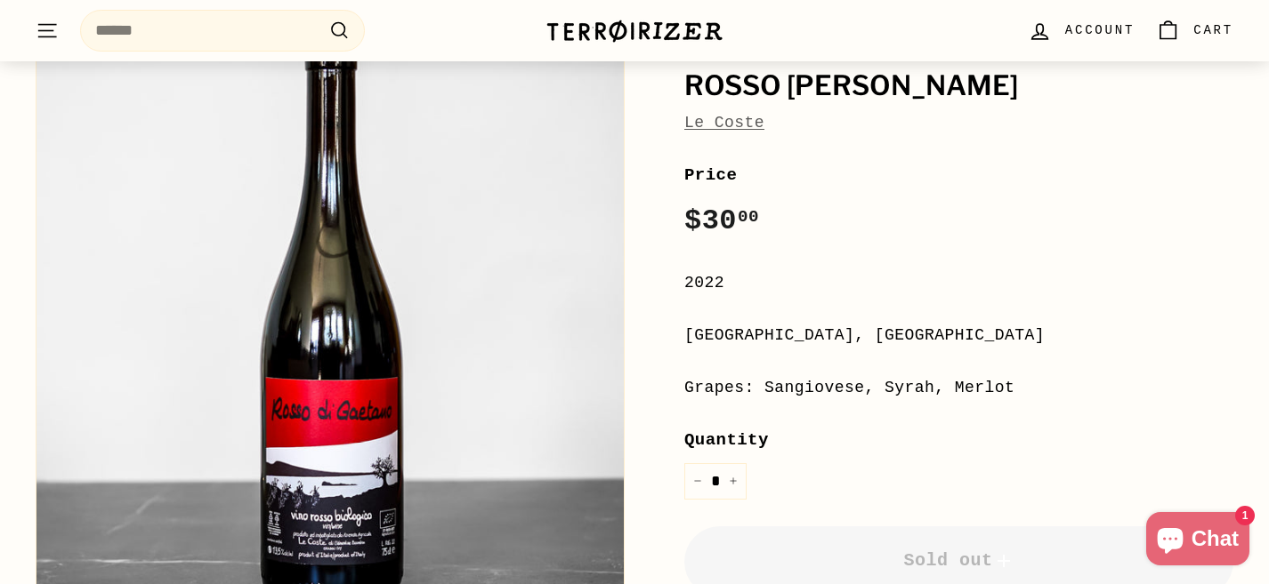
scroll to position [258, 0]
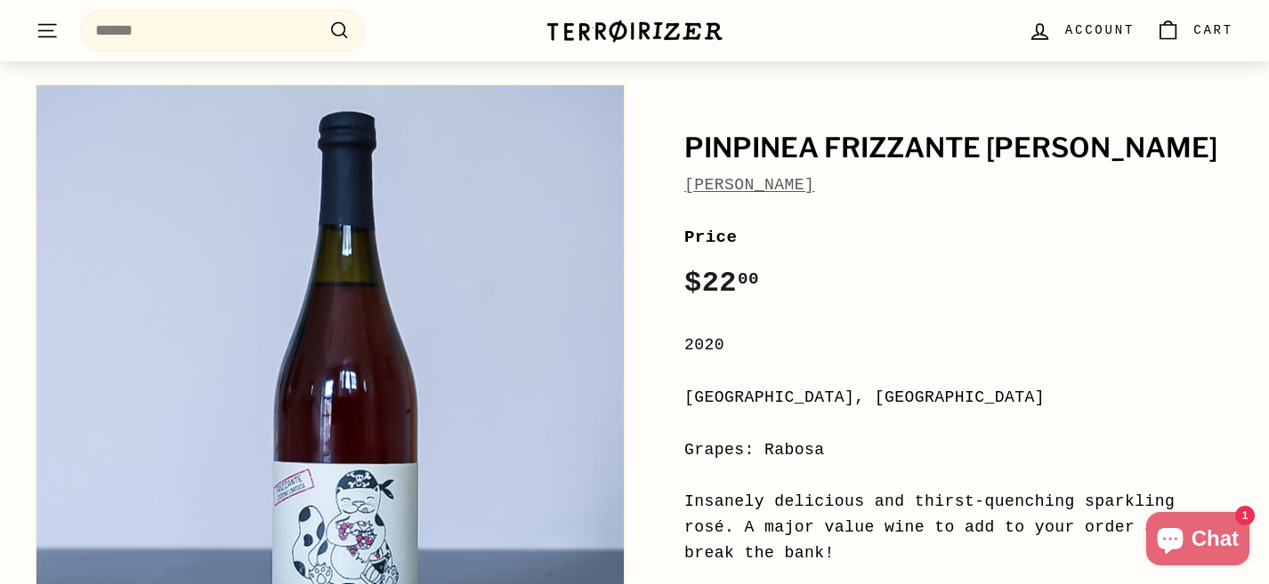
scroll to position [312, 0]
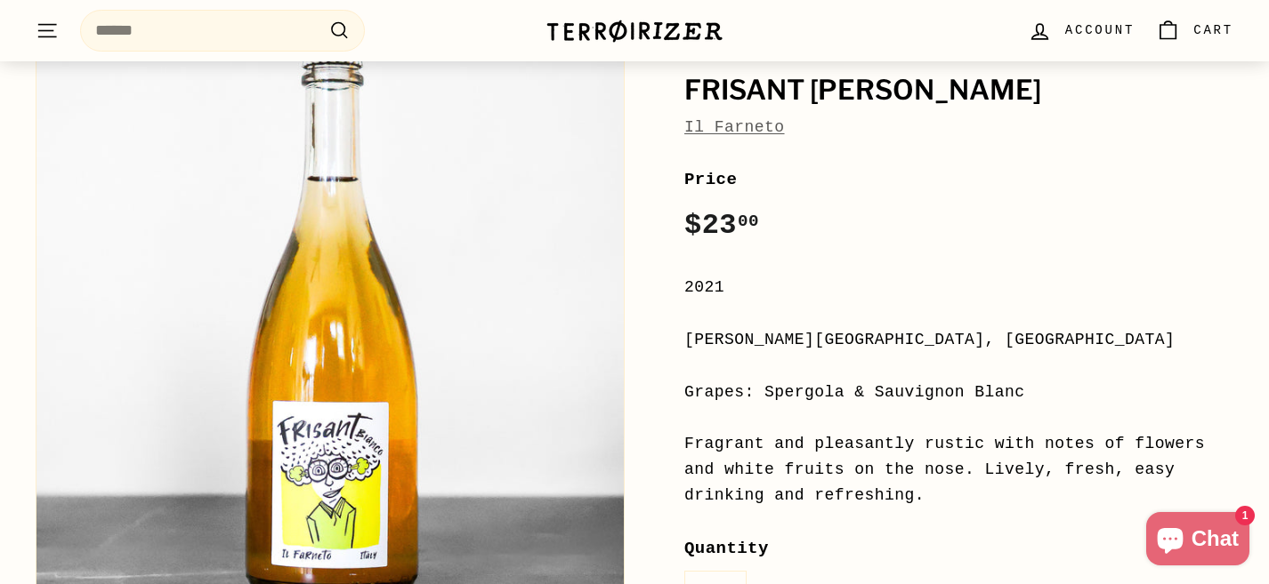
scroll to position [325, 0]
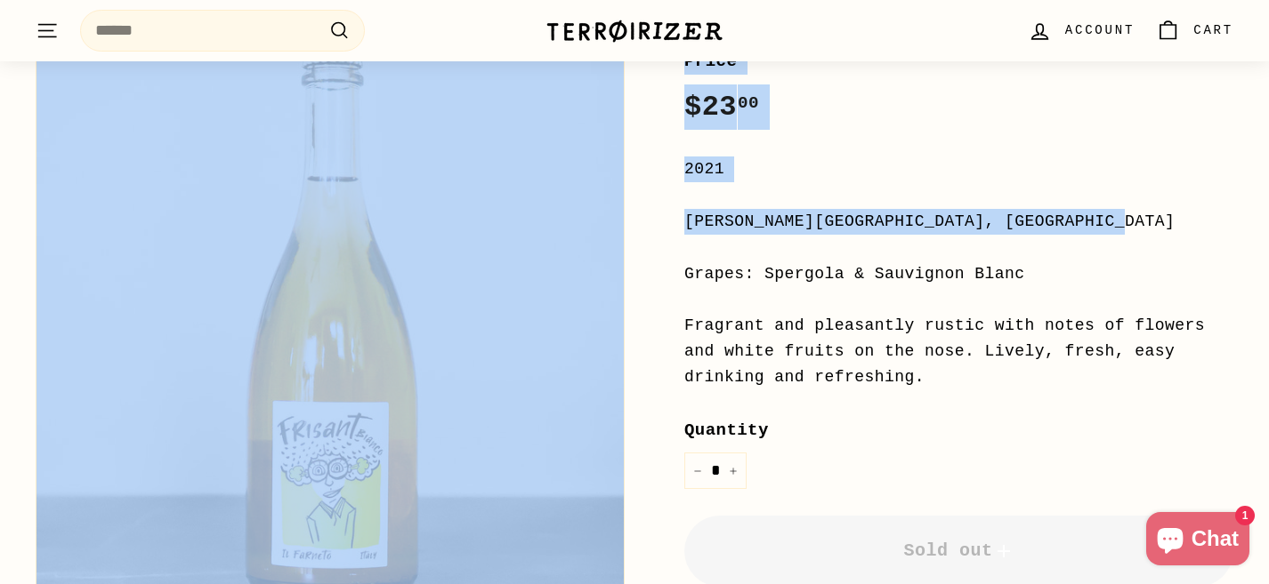
drag, startPoint x: 890, startPoint y: 224, endPoint x: 624, endPoint y: 223, distance: 266.0
click at [625, 223] on div "Frisant Bianco Il Farneto Price Regular price $23 00 $23.00 / 2021 Emilia-Romag…" at bounding box center [929, 348] width 609 height 898
copy div "Frisant Bianco Il Farneto Price Regular price $23 00 $23.00 / 2021 Emilia-Romag…"
click at [908, 176] on div "2021" at bounding box center [958, 170] width 549 height 26
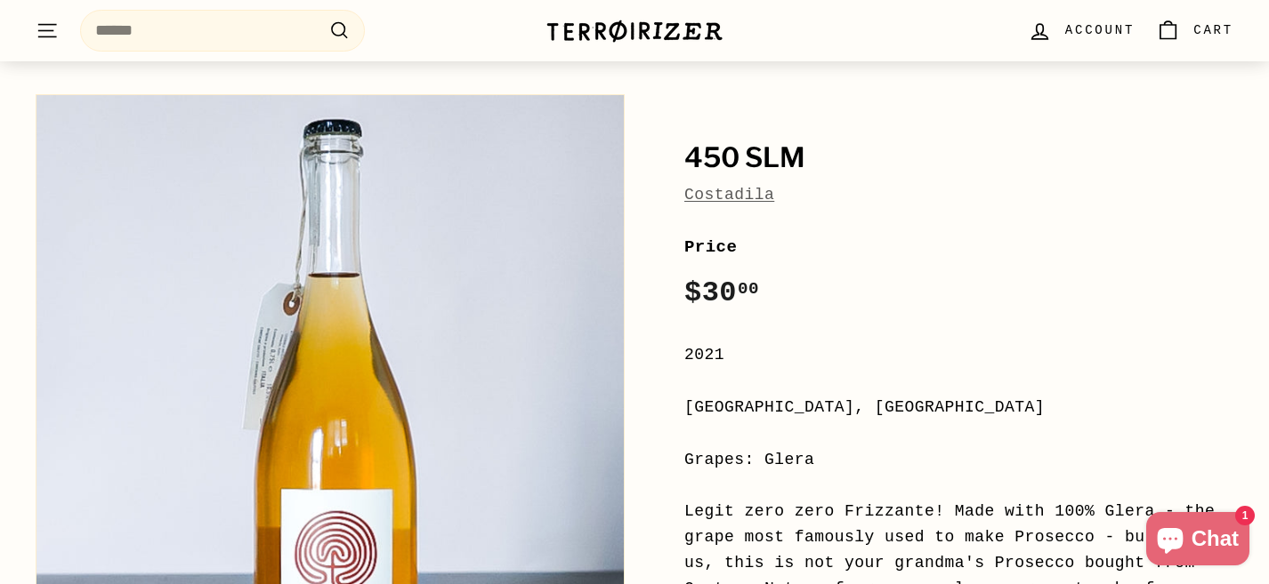
scroll to position [330, 0]
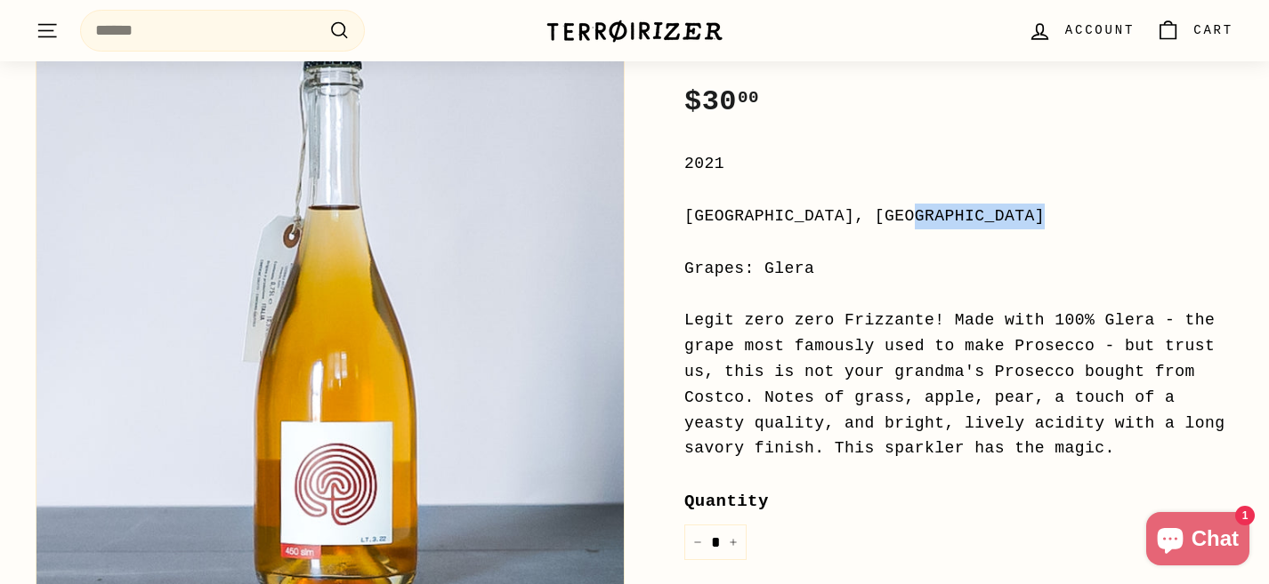
drag, startPoint x: 830, startPoint y: 223, endPoint x: 629, endPoint y: 221, distance: 201.1
click at [629, 221] on div "450 slm Costadila Price Regular price $30 00 $30.00 / 2021 [GEOGRAPHIC_DATA], […" at bounding box center [929, 381] width 609 height 975
copy div "[GEOGRAPHIC_DATA], [GEOGRAPHIC_DATA]"
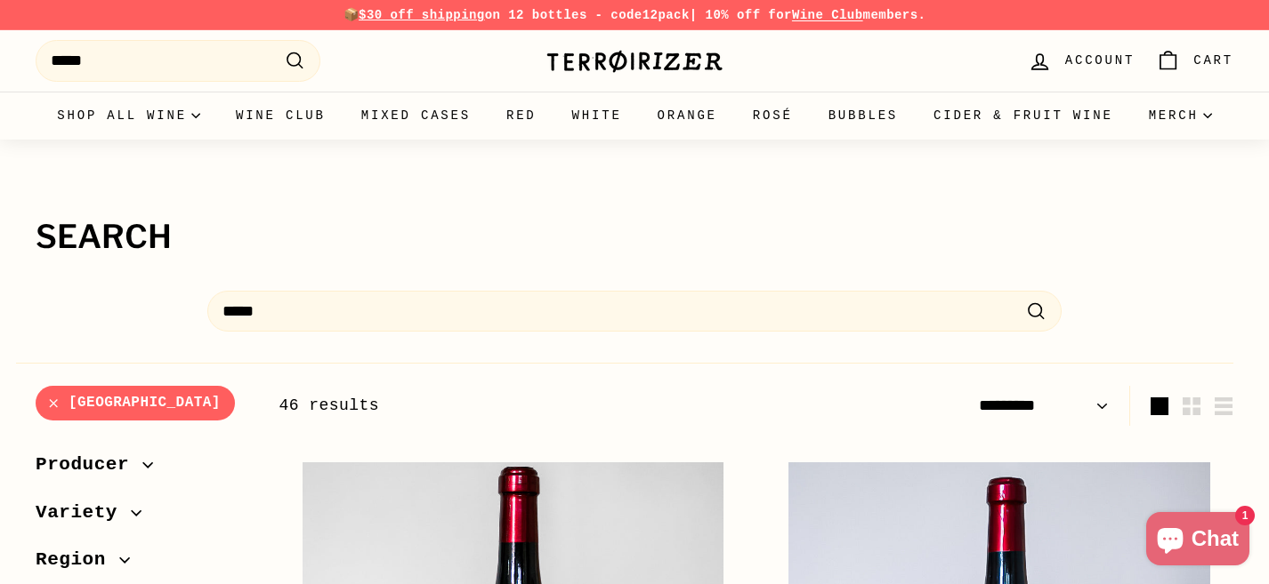
select select "*********"
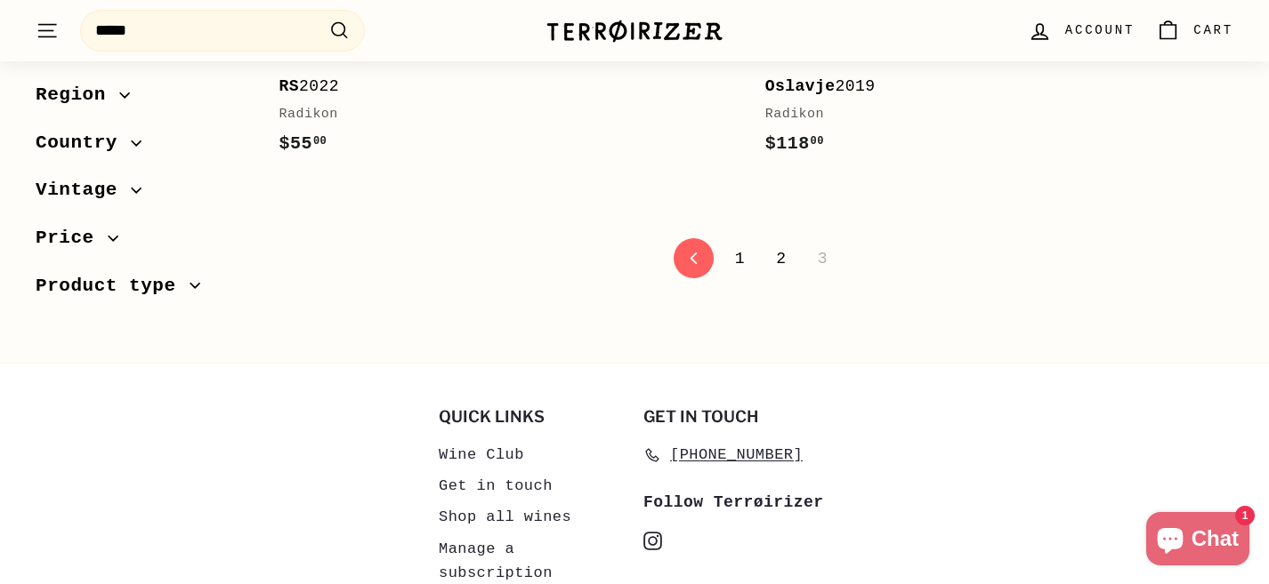
scroll to position [2093, 0]
